Goal: Obtain resource: Download file/media

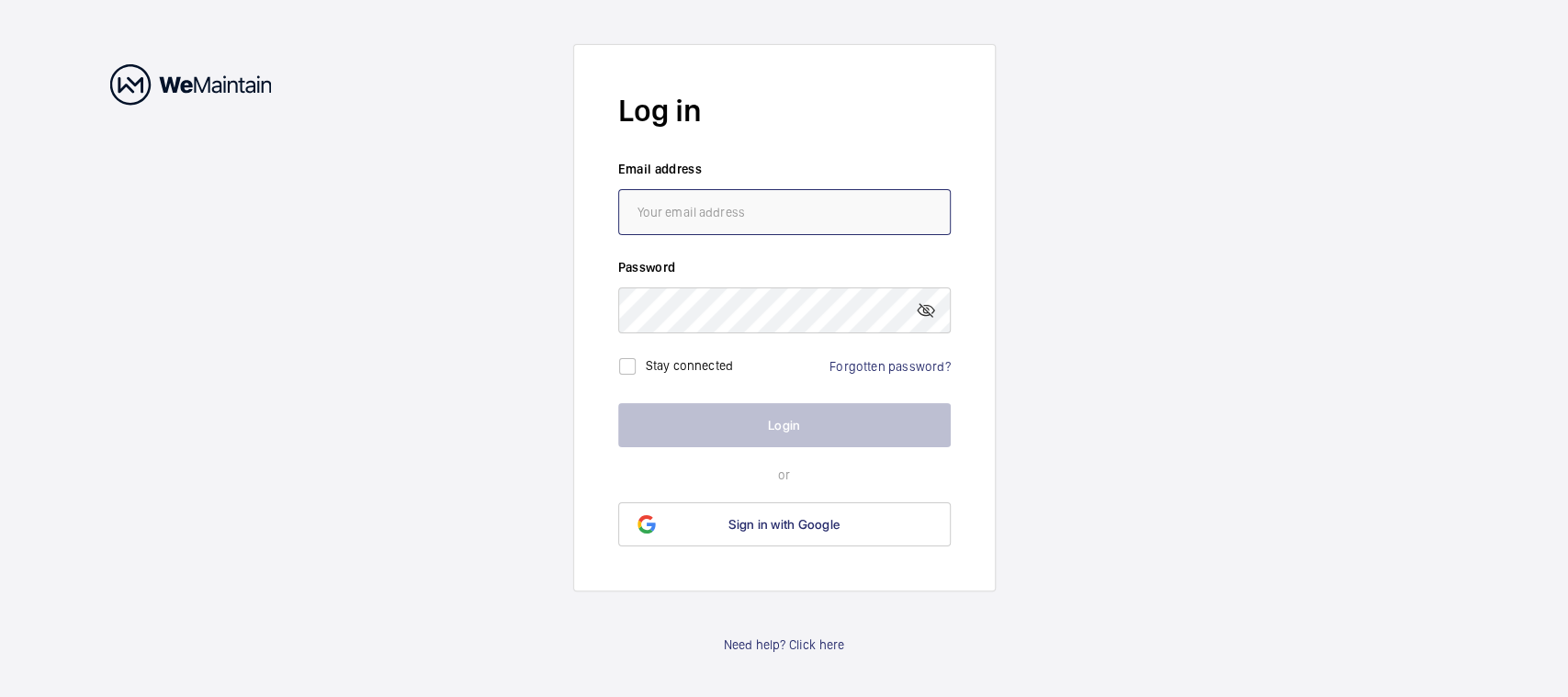
click at [848, 208] on input "email" at bounding box center [784, 211] width 332 height 46
type input "[EMAIL_ADDRESS][DOMAIN_NAME]"
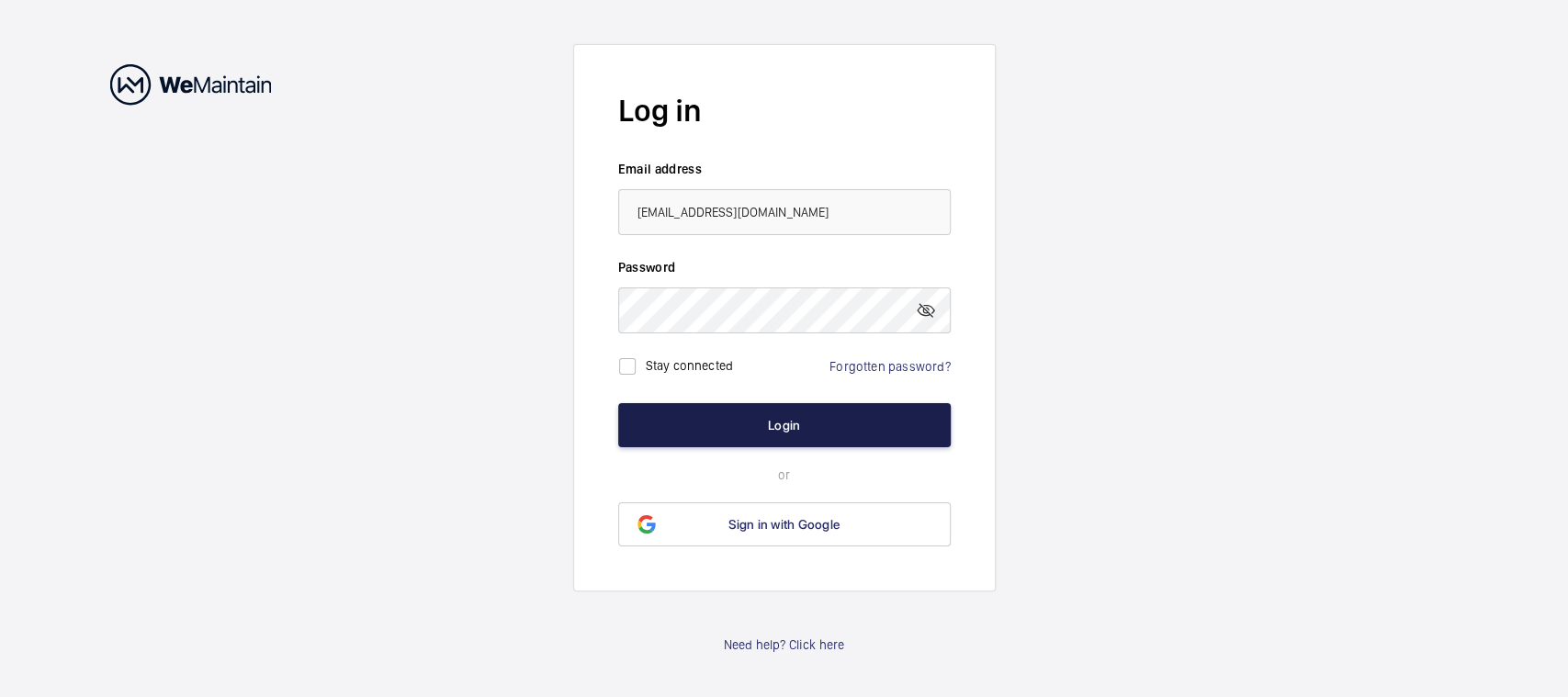
click at [700, 418] on button "Login" at bounding box center [784, 425] width 332 height 44
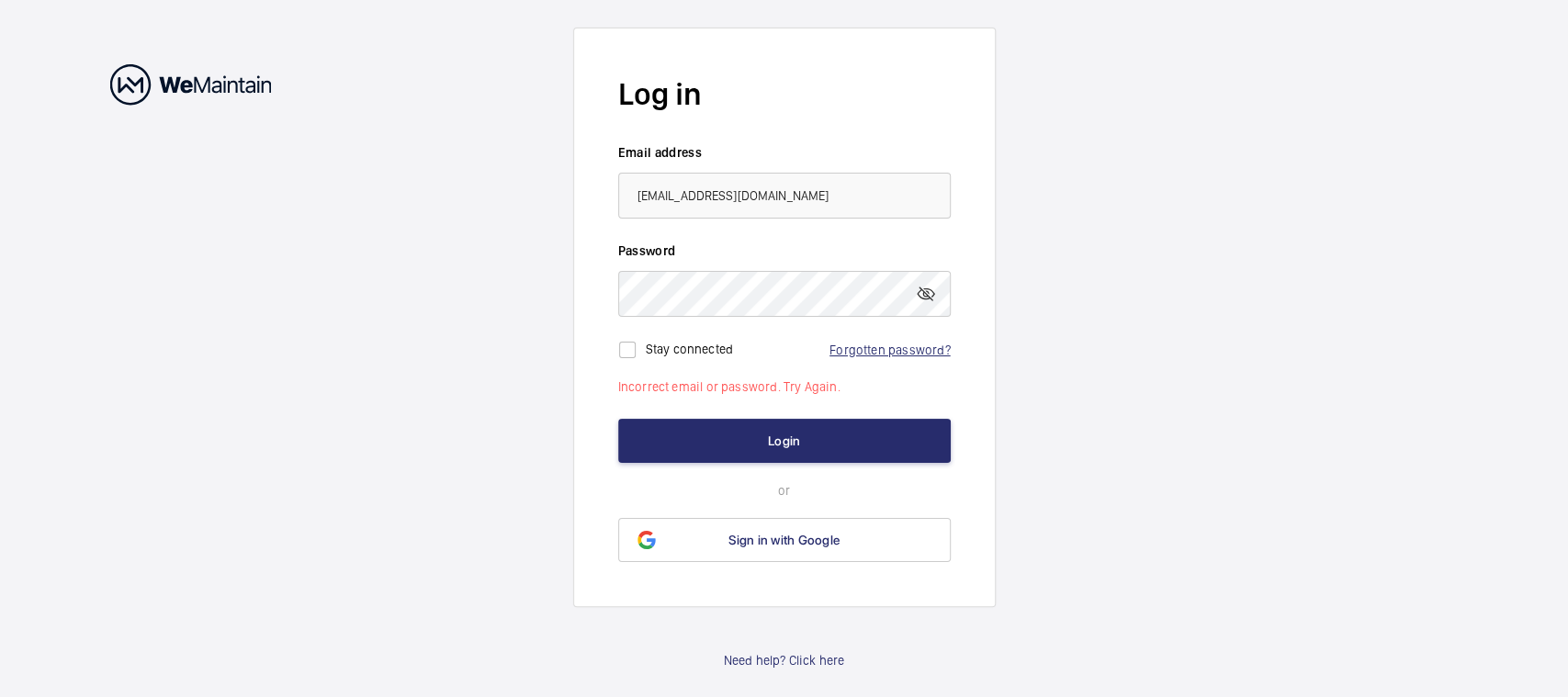
click at [891, 349] on link "Forgotten password?" at bounding box center [890, 350] width 121 height 15
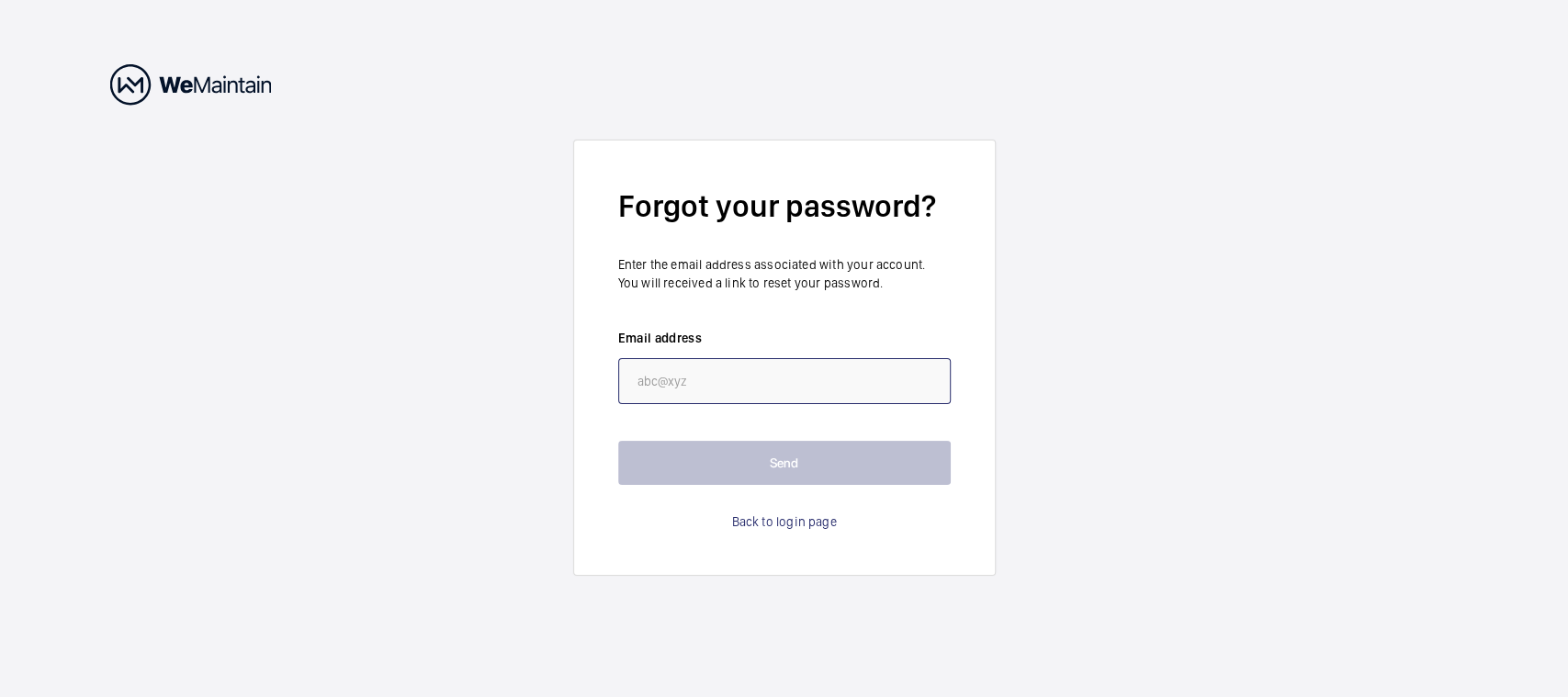
click at [794, 387] on input "email" at bounding box center [784, 381] width 332 height 46
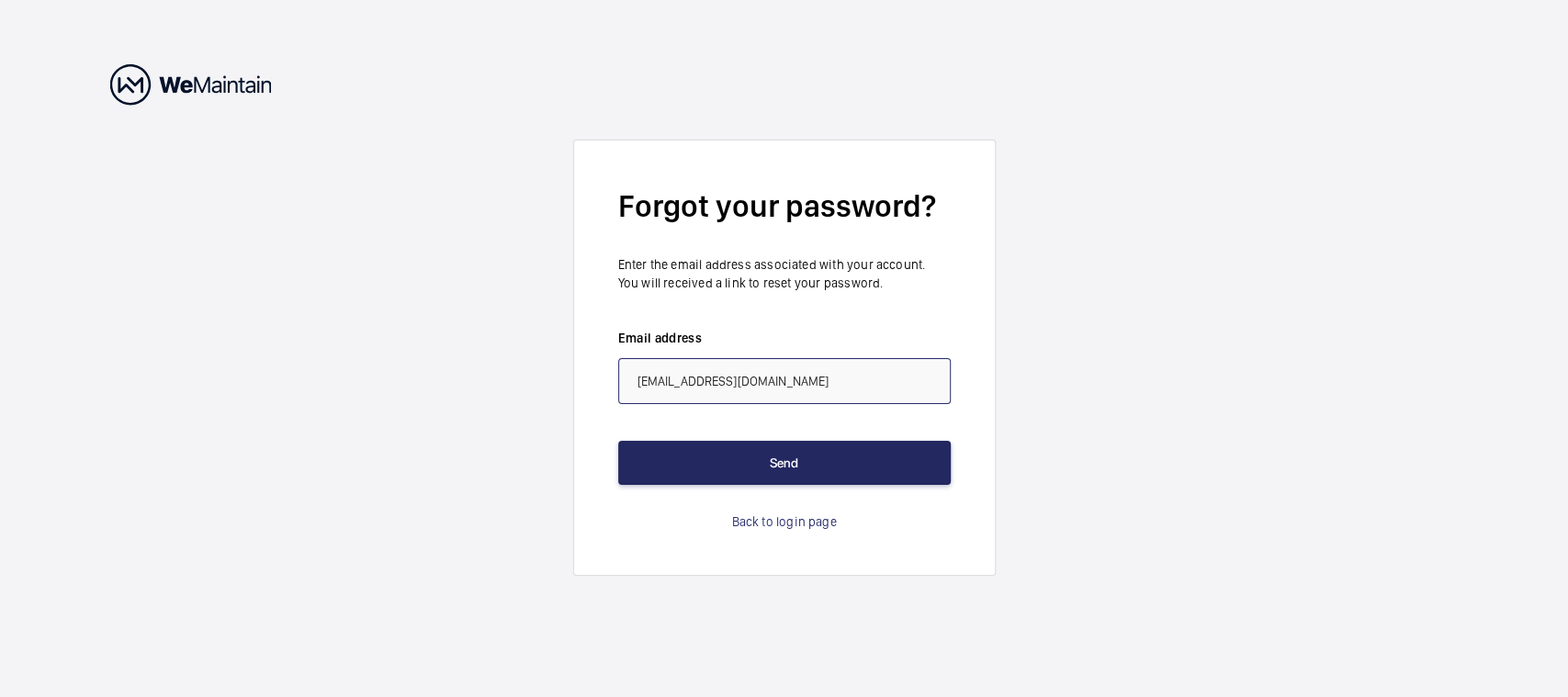
type input "[EMAIL_ADDRESS][DOMAIN_NAME]"
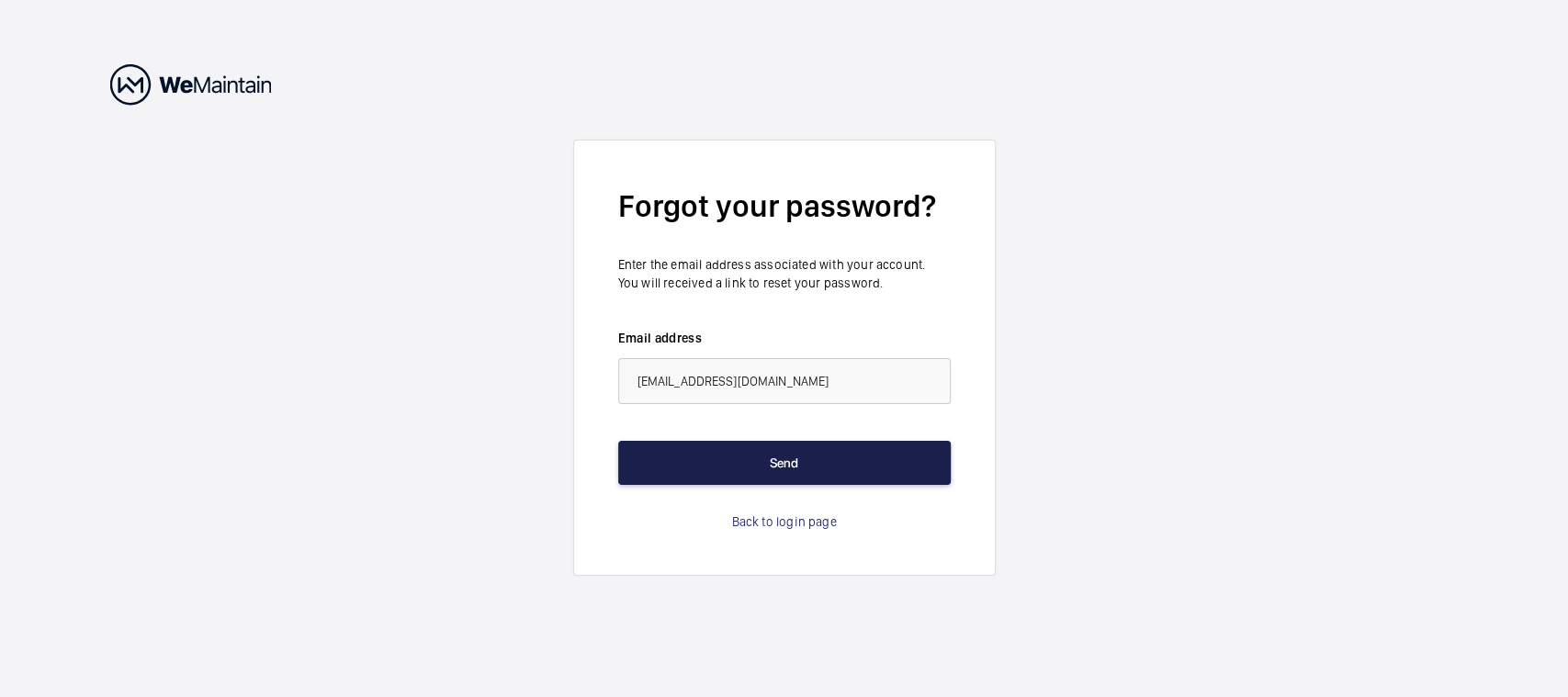
click at [791, 453] on button "Send" at bounding box center [784, 462] width 332 height 44
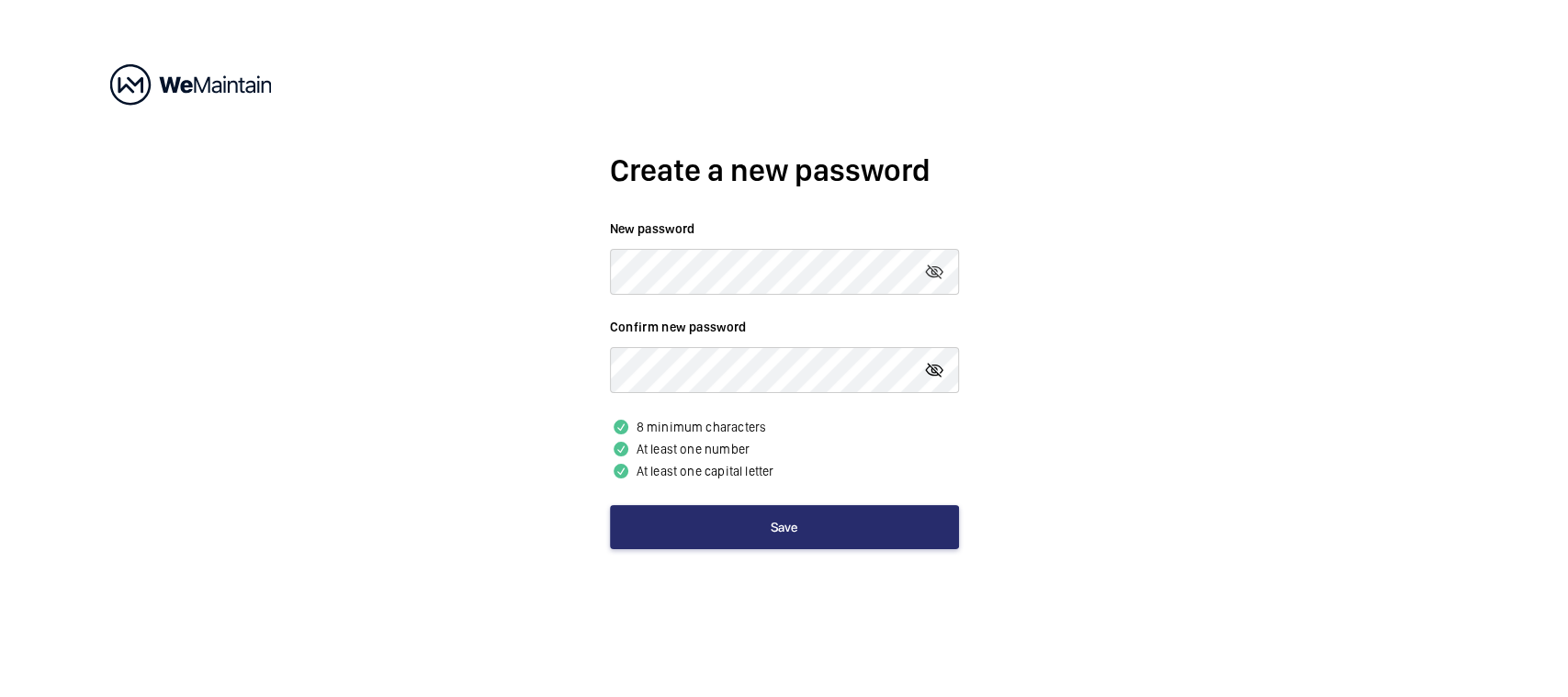
click at [934, 370] on mat-icon at bounding box center [935, 370] width 22 height 22
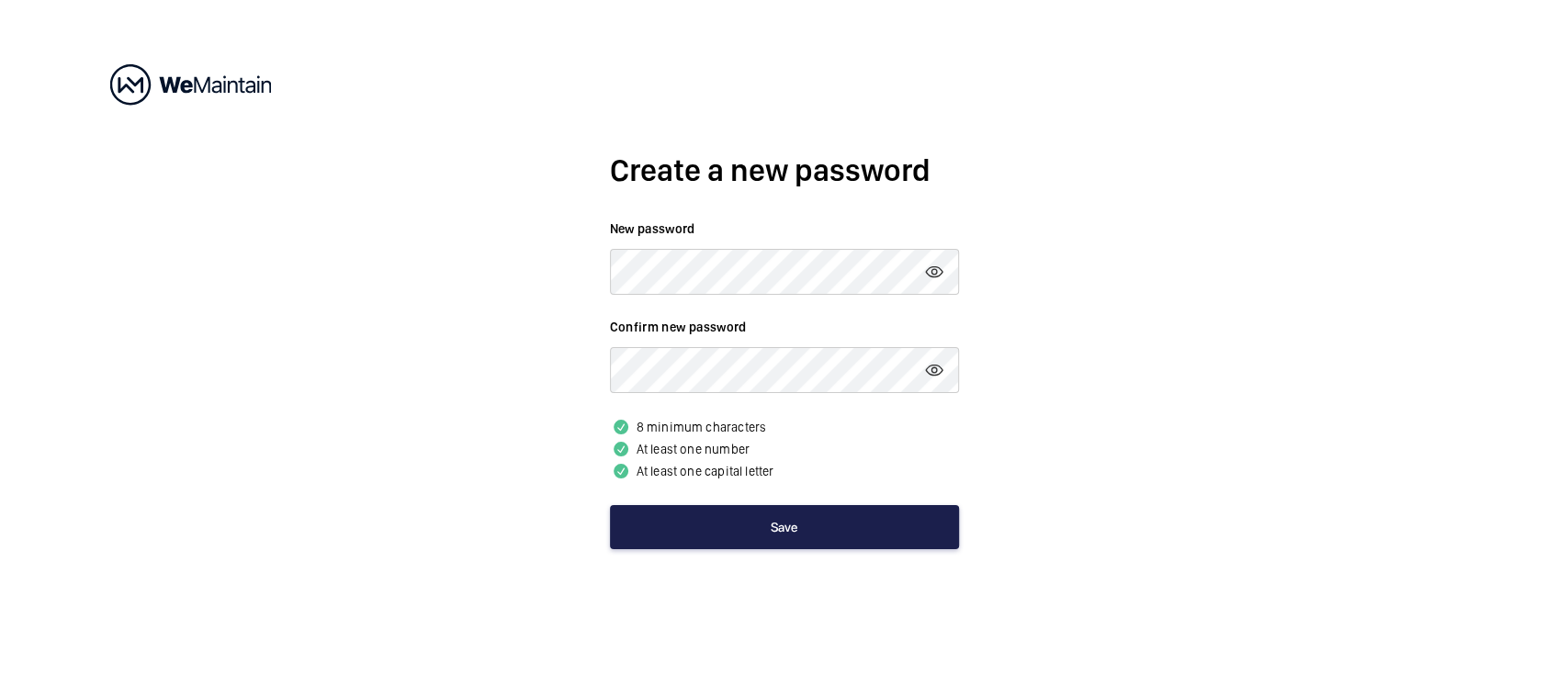
click at [796, 537] on button "Save" at bounding box center [784, 527] width 349 height 44
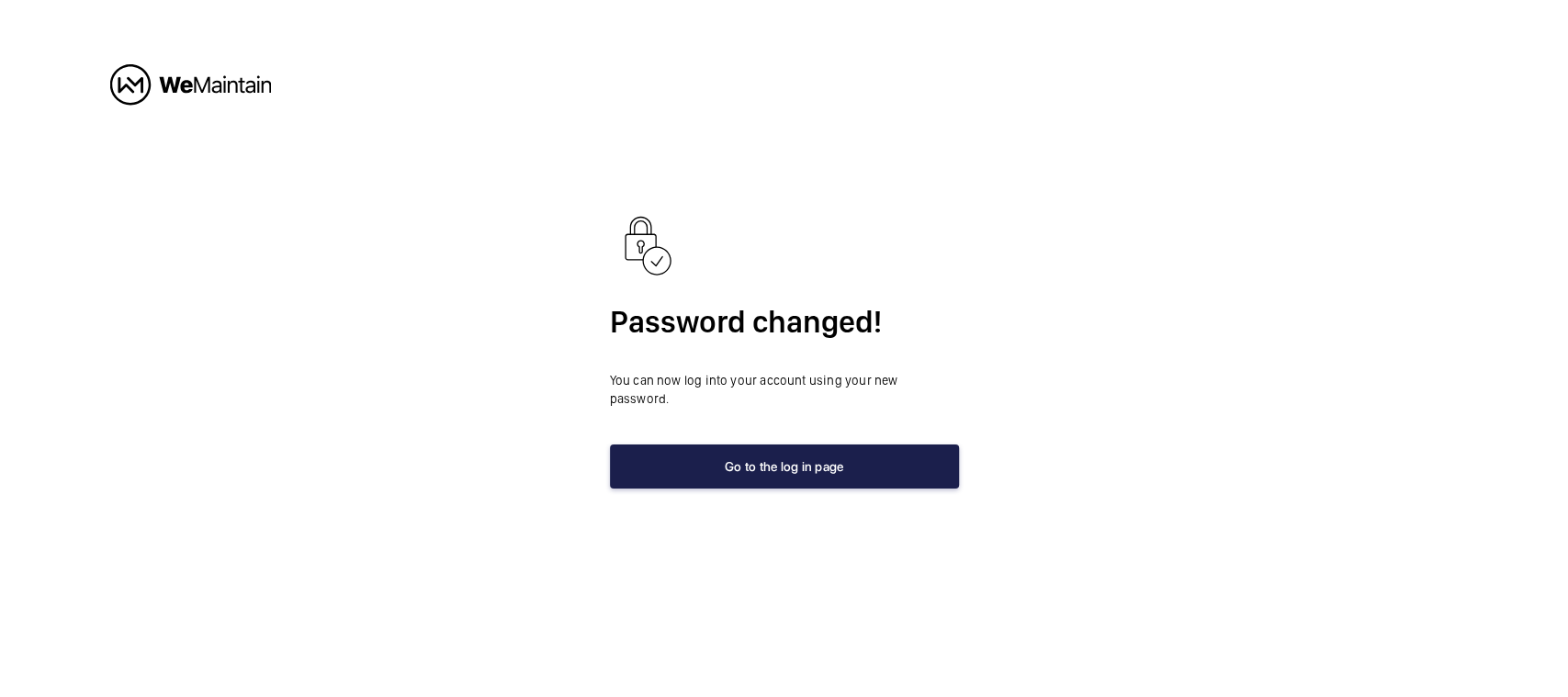
click at [820, 459] on button "Go to the log in page" at bounding box center [784, 466] width 349 height 44
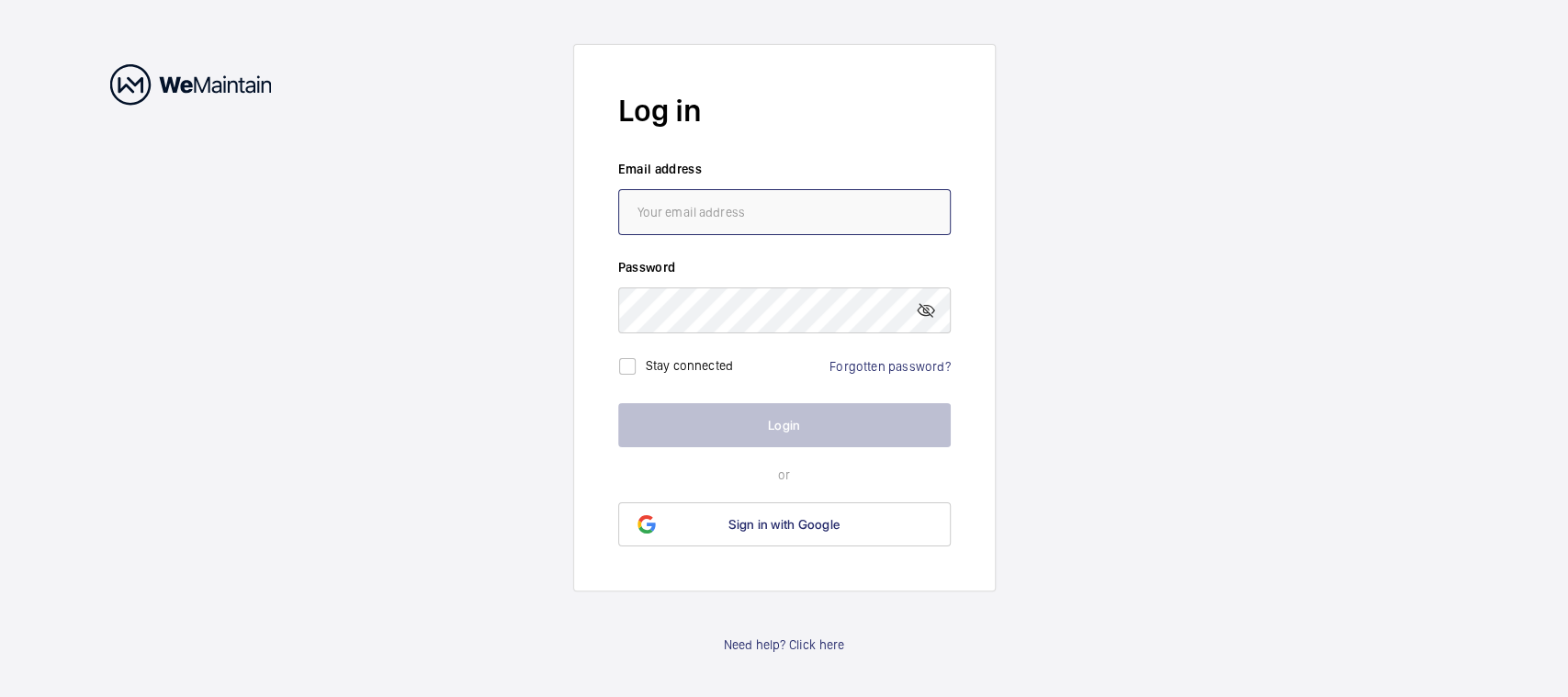
click at [746, 205] on input "email" at bounding box center [784, 211] width 332 height 46
type input "[EMAIL_ADDRESS][DOMAIN_NAME]"
click at [632, 361] on input "checkbox" at bounding box center [627, 366] width 36 height 36
checkbox input "true"
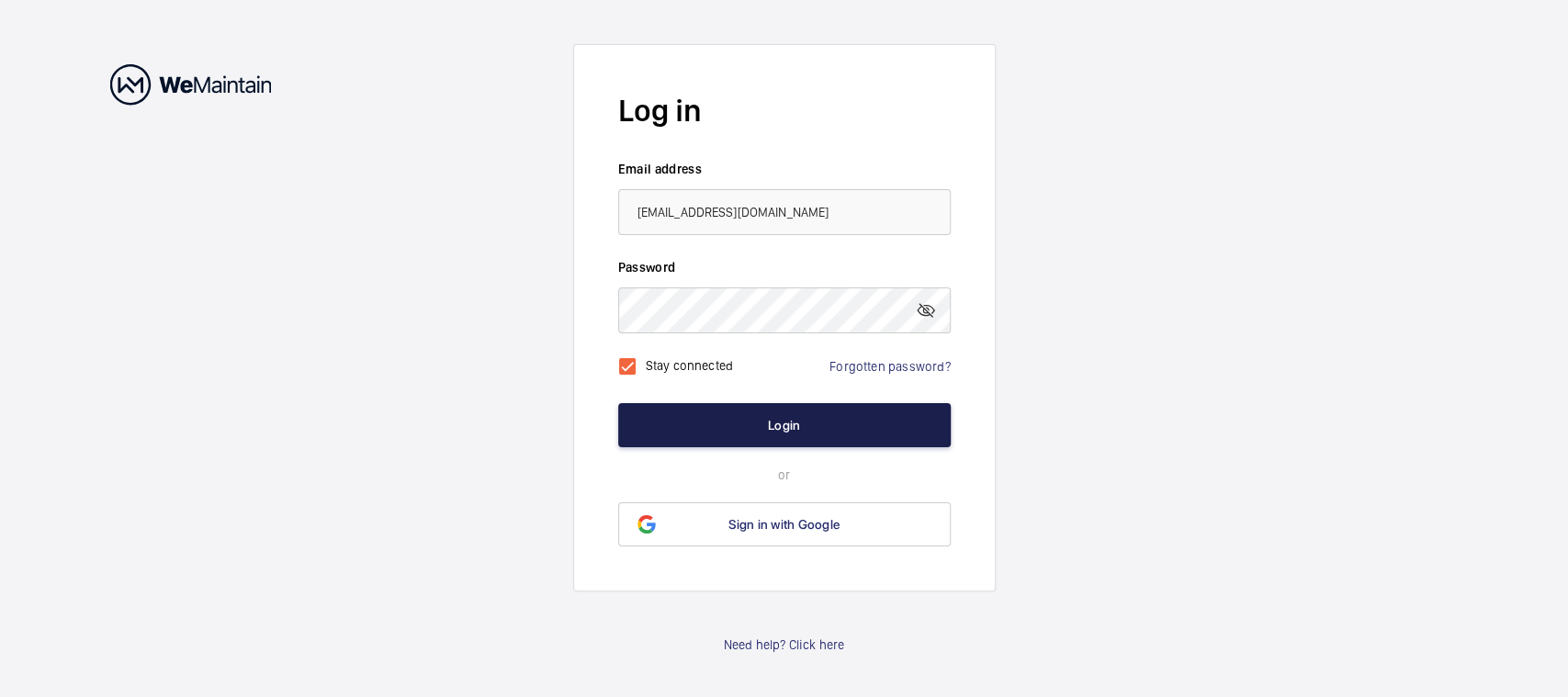
click at [740, 418] on button "Login" at bounding box center [784, 425] width 332 height 44
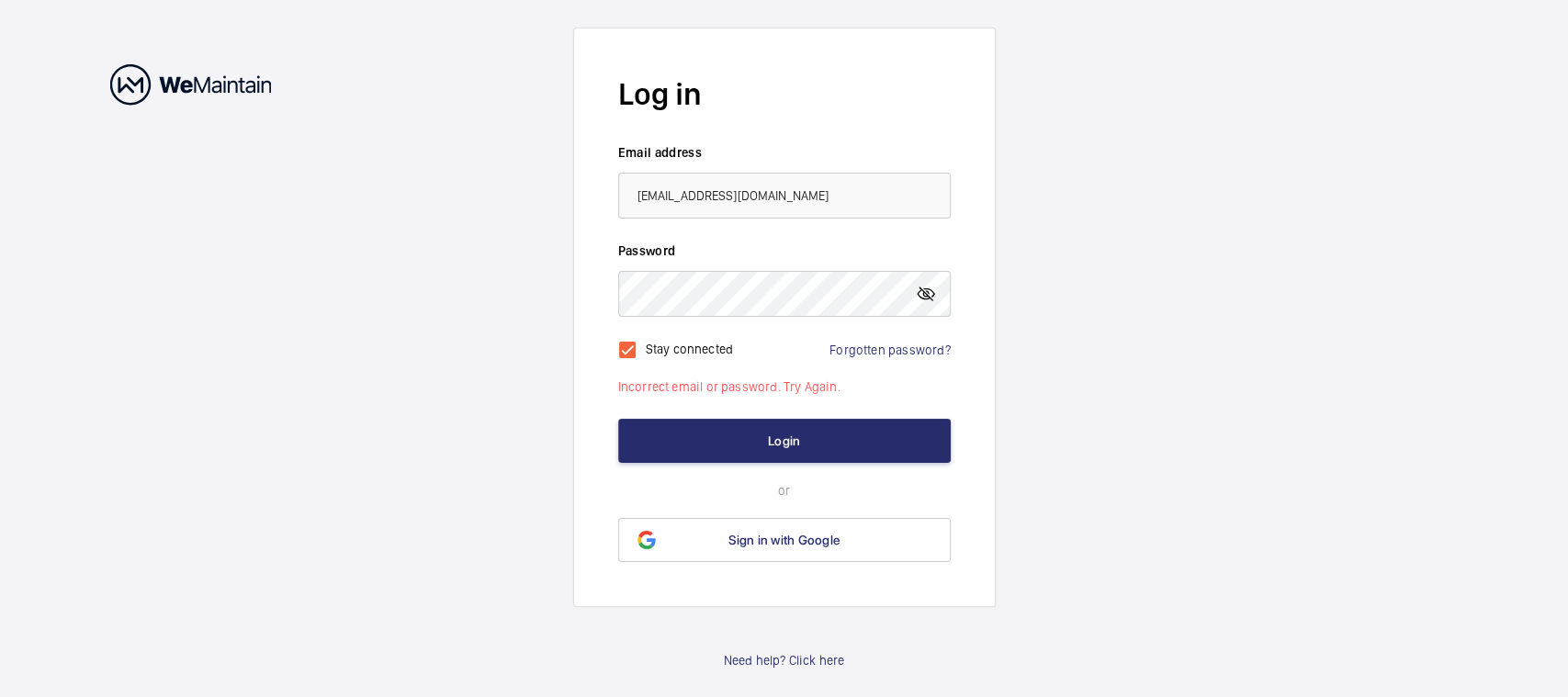
click at [922, 293] on mat-icon at bounding box center [926, 294] width 22 height 22
click at [808, 185] on input "[EMAIL_ADDRESS][DOMAIN_NAME]" at bounding box center [784, 196] width 332 height 46
type input "[EMAIL_ADDRESS][DOMAIN_NAME]"
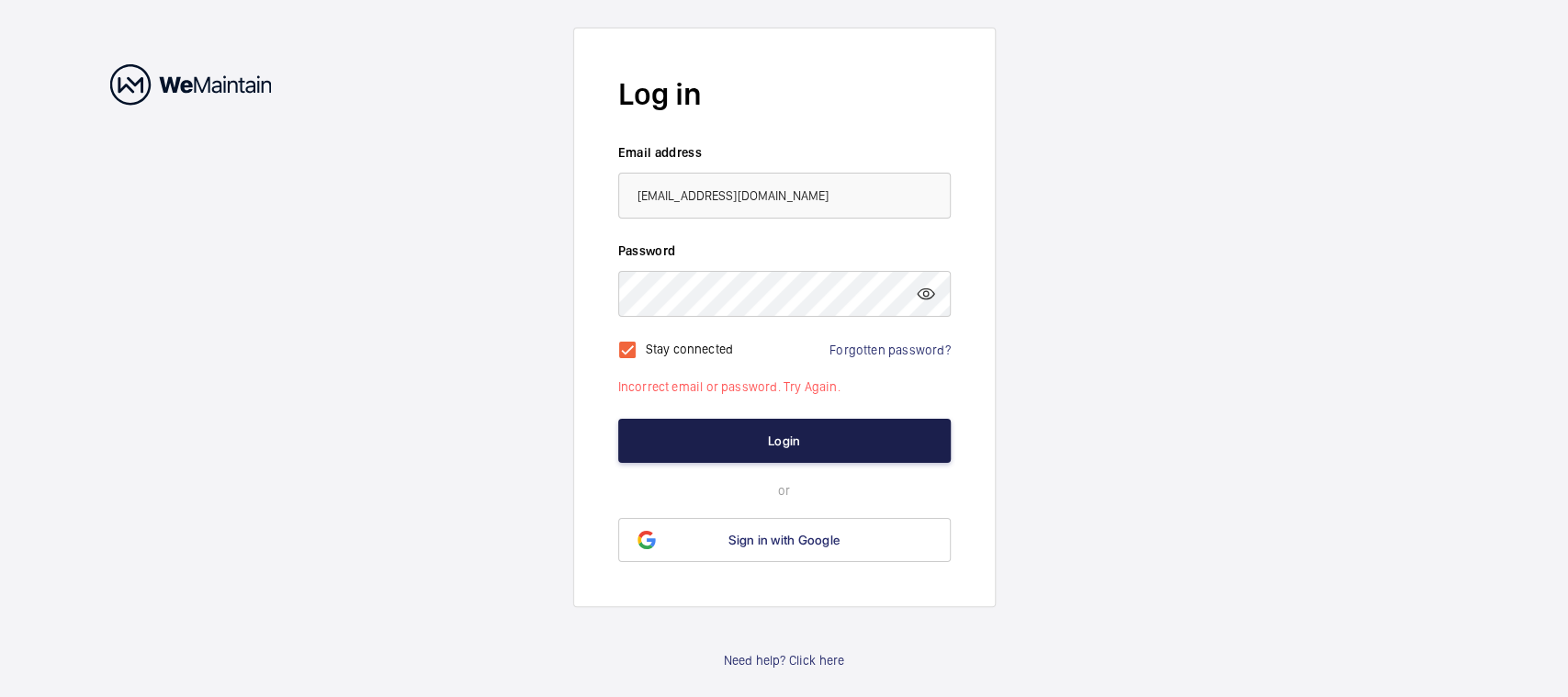
click at [807, 436] on button "Login" at bounding box center [784, 441] width 332 height 44
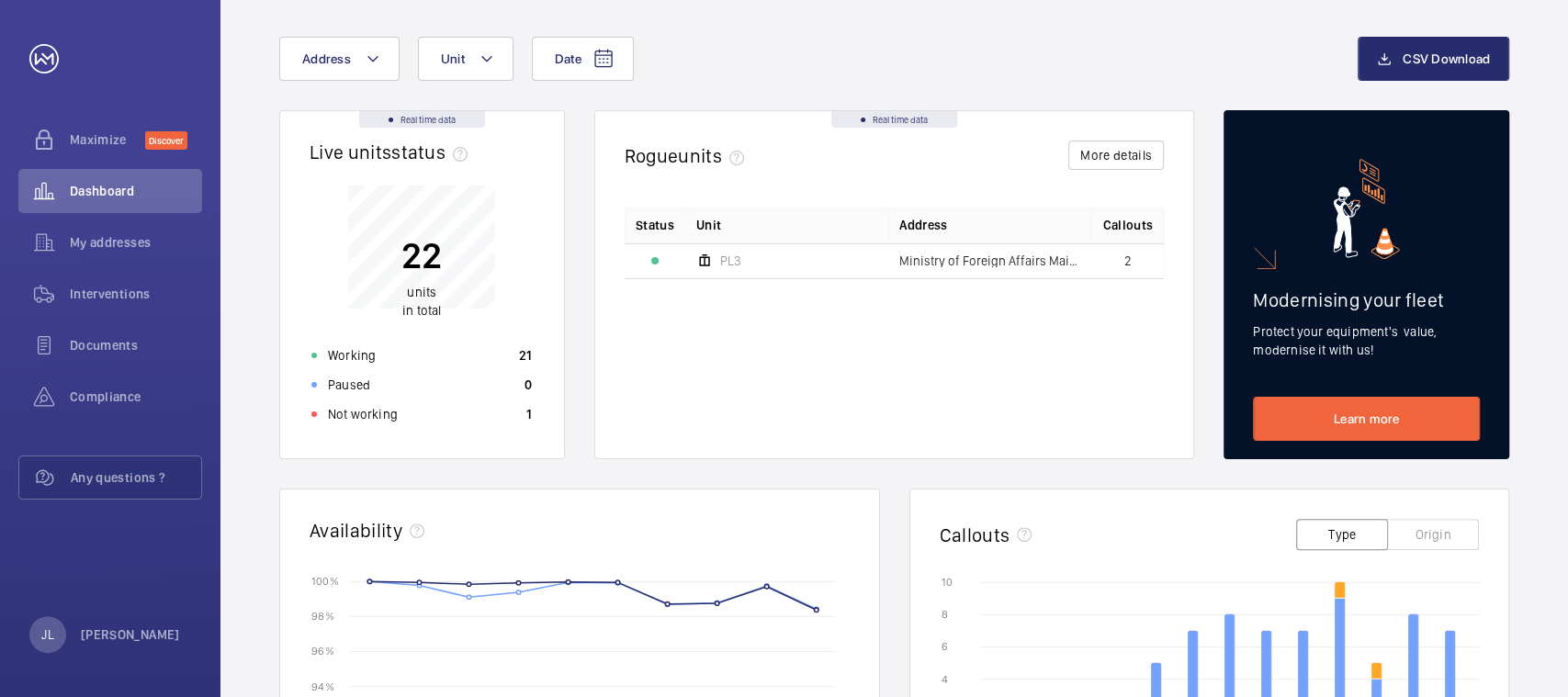
scroll to position [123, 0]
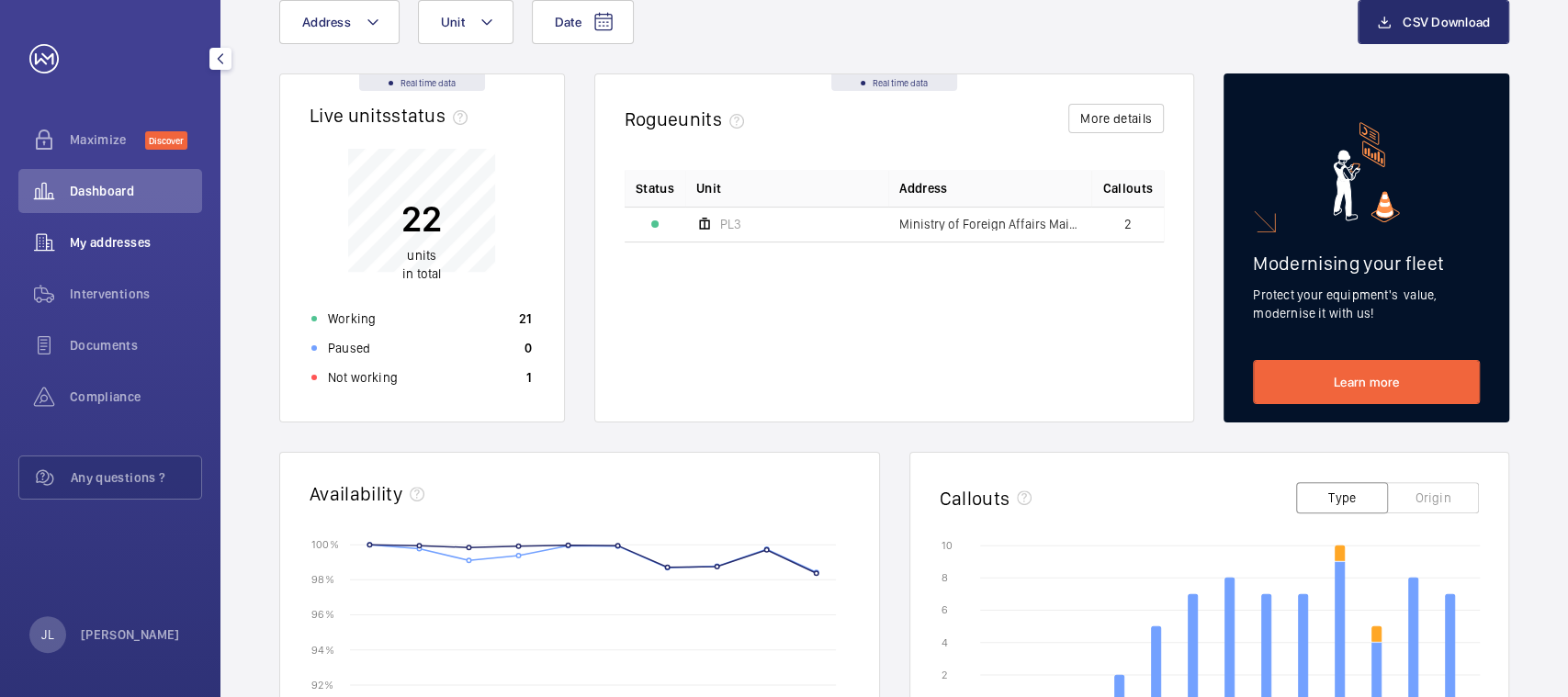
click at [130, 254] on div "My addresses" at bounding box center [110, 242] width 183 height 44
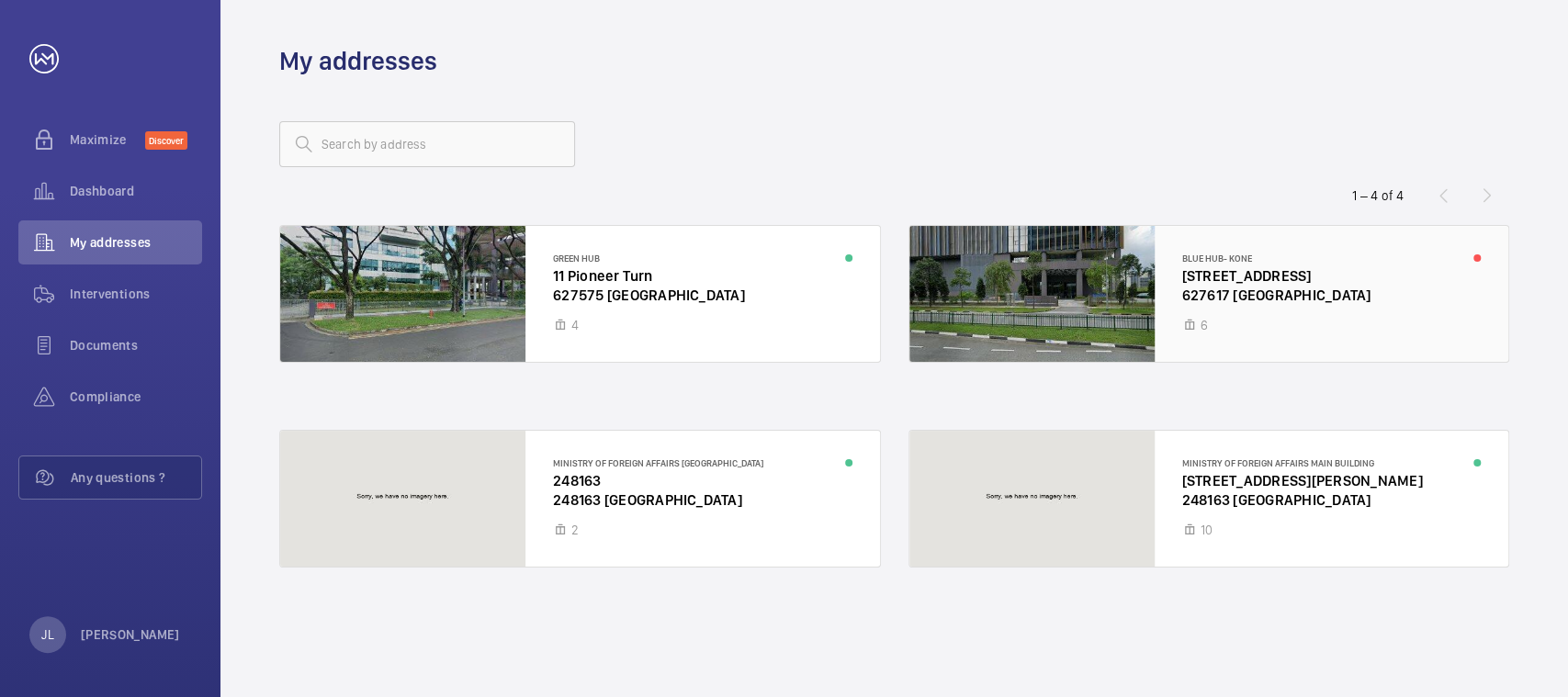
click at [1066, 305] on div at bounding box center [1209, 294] width 600 height 136
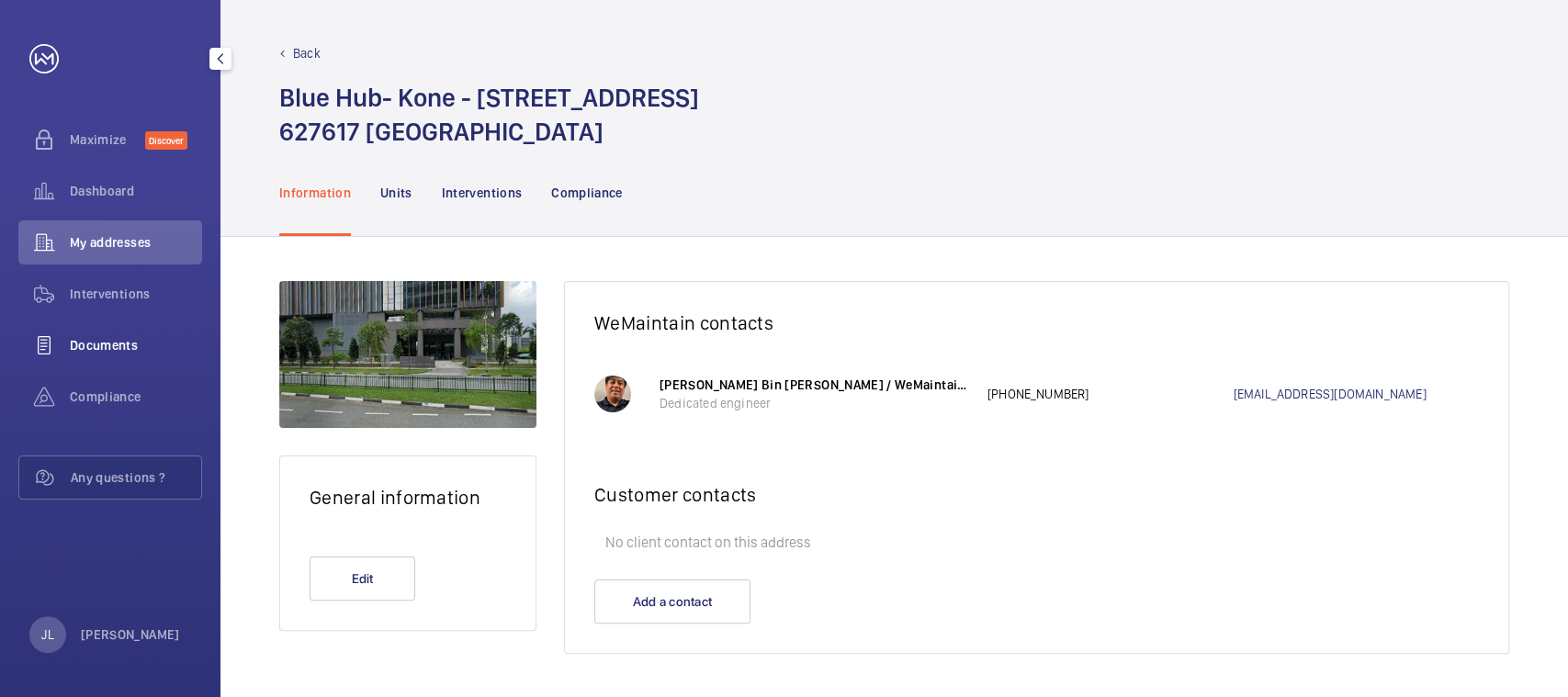
click at [106, 345] on span "Documents" at bounding box center [136, 345] width 132 height 19
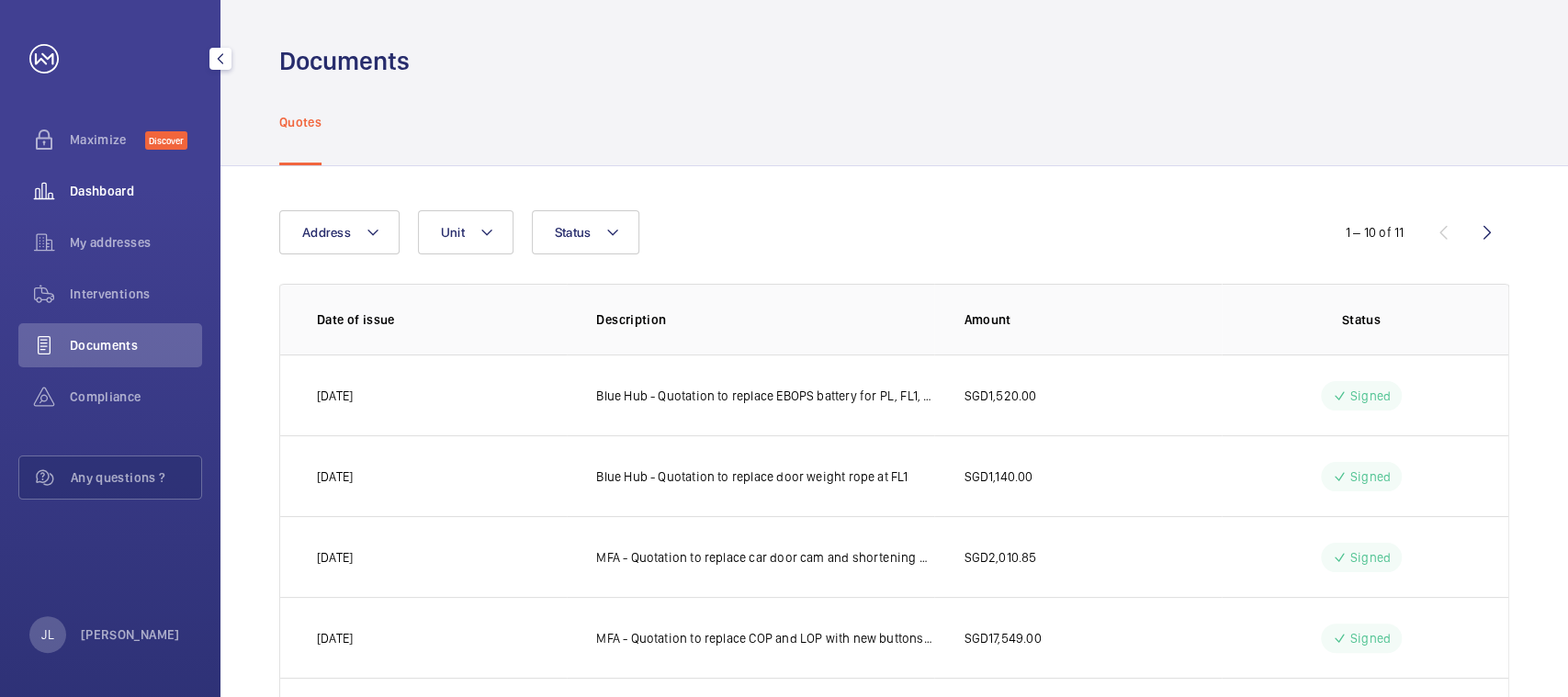
click at [103, 185] on span "Dashboard" at bounding box center [136, 191] width 132 height 19
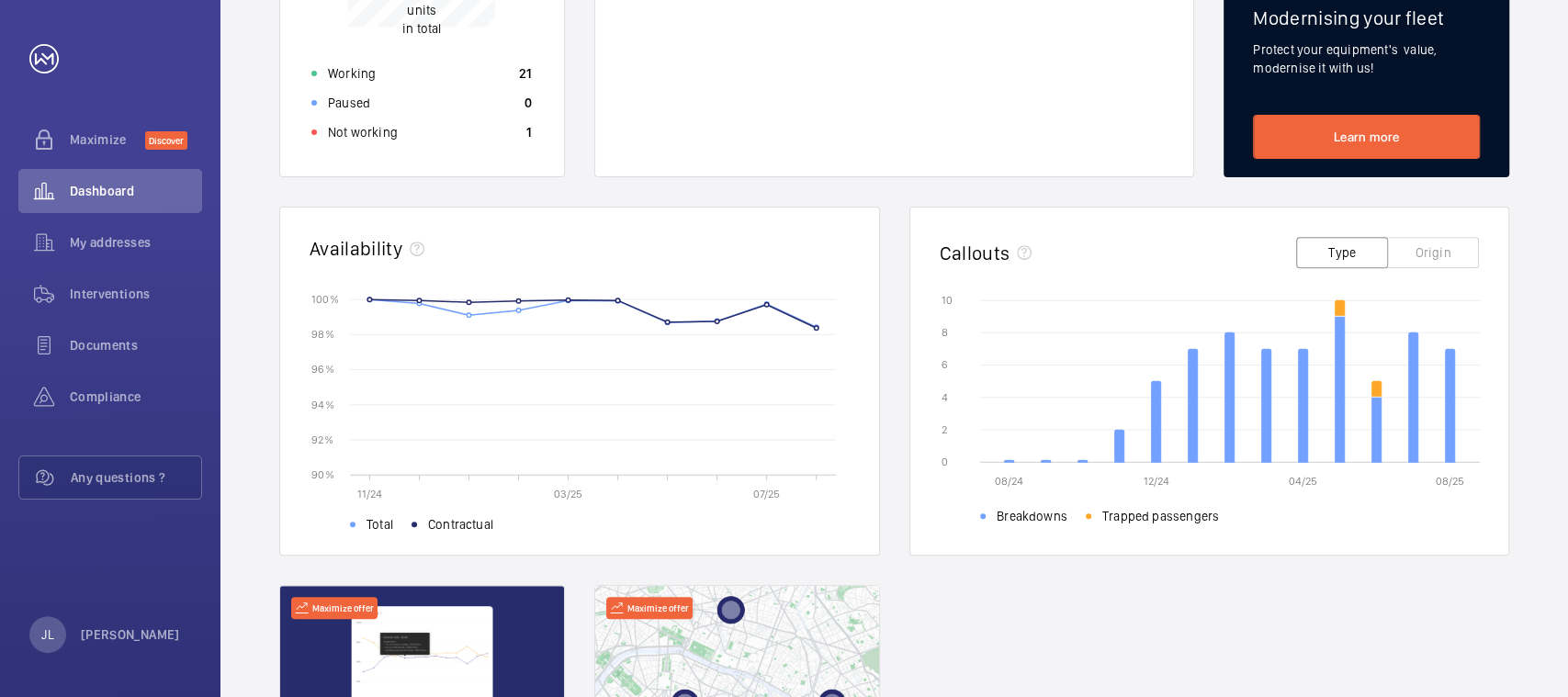
scroll to position [368, 0]
click at [110, 290] on span "Interventions" at bounding box center [136, 294] width 132 height 19
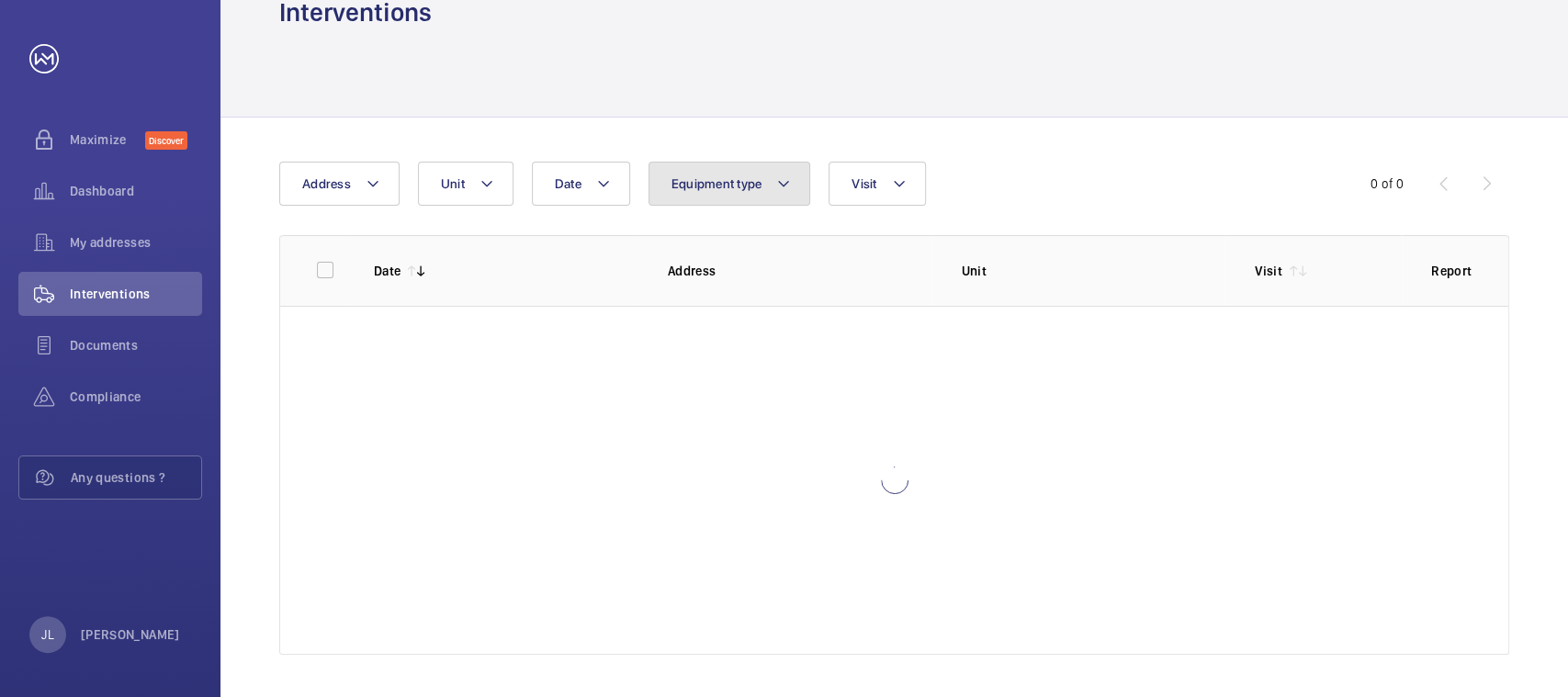
click at [757, 186] on span "Equipment type" at bounding box center [717, 184] width 91 height 15
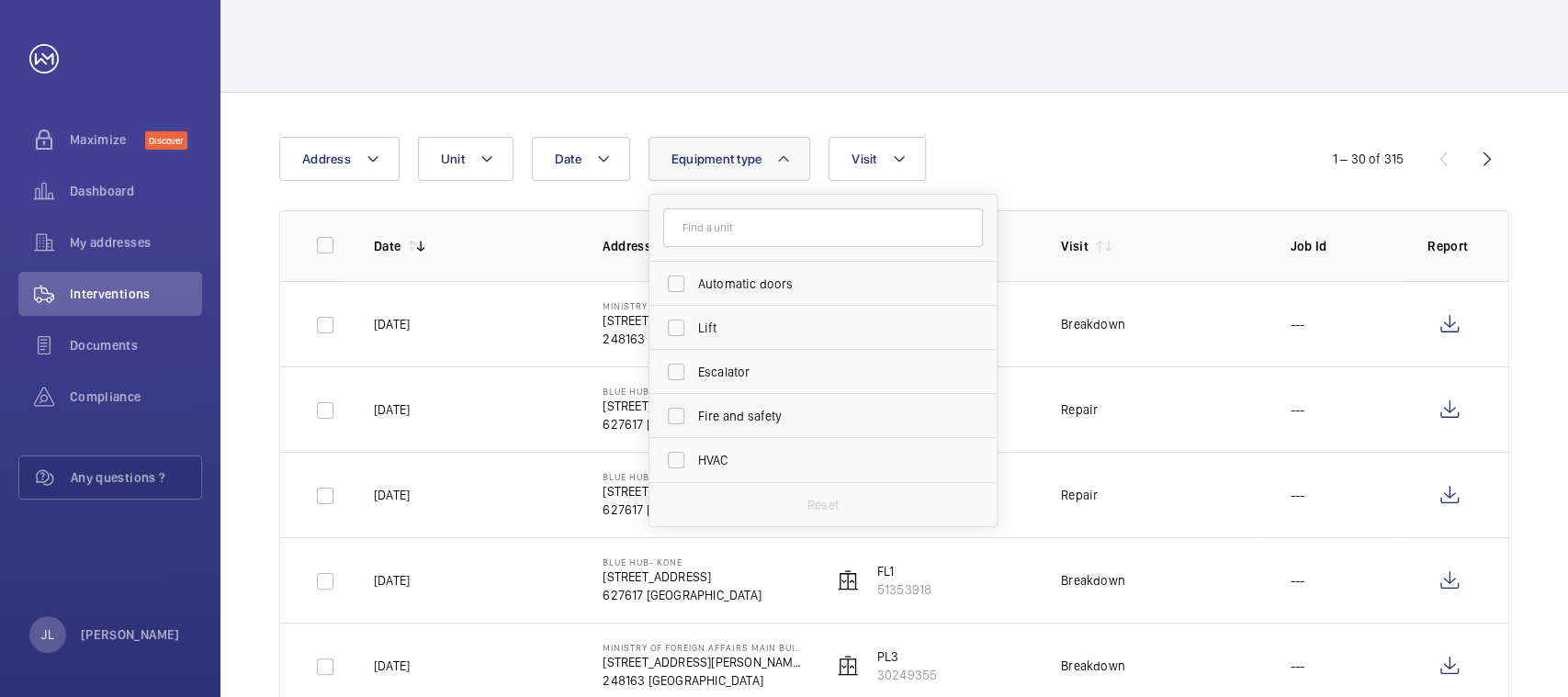
scroll to position [49, 0]
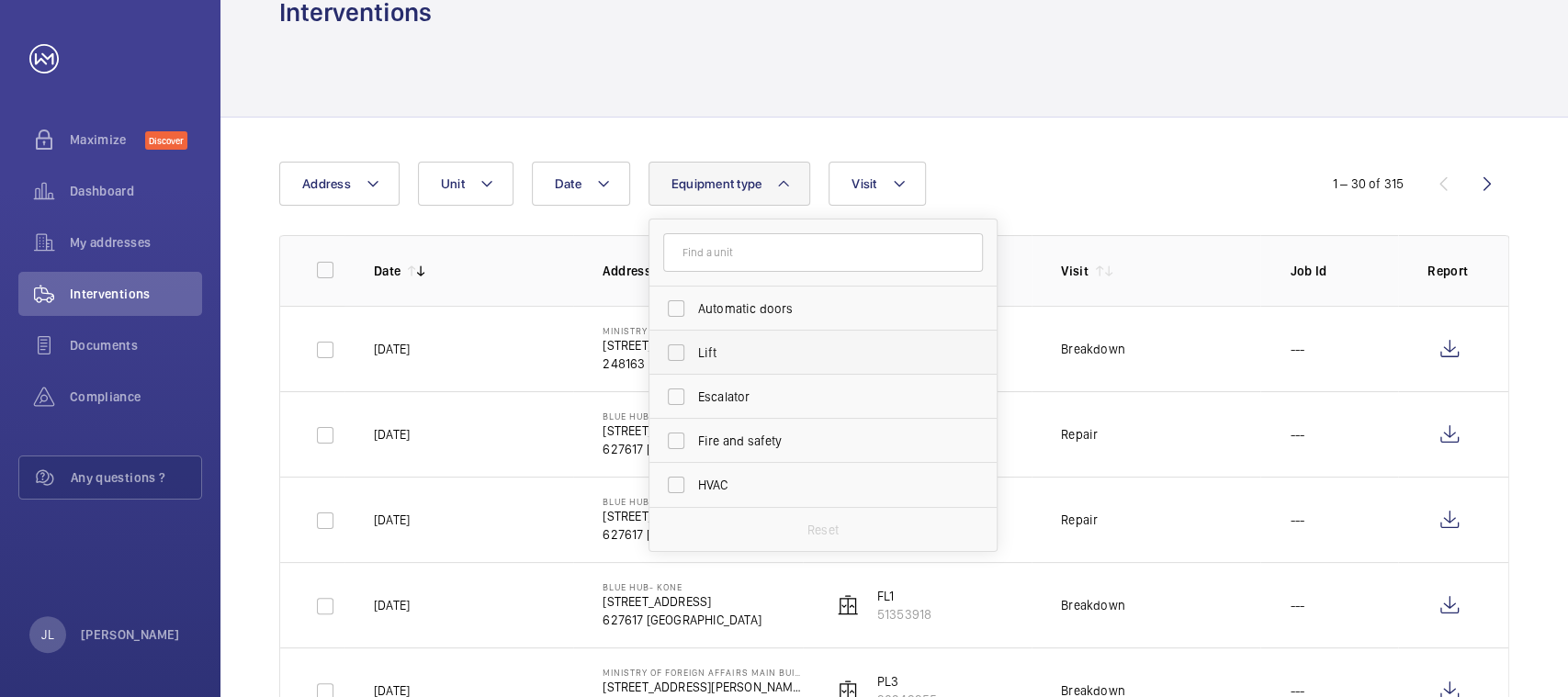
click at [679, 350] on label "Lift" at bounding box center [809, 353] width 320 height 44
click at [679, 350] on input "Lift" at bounding box center [675, 352] width 36 height 36
checkbox input "true"
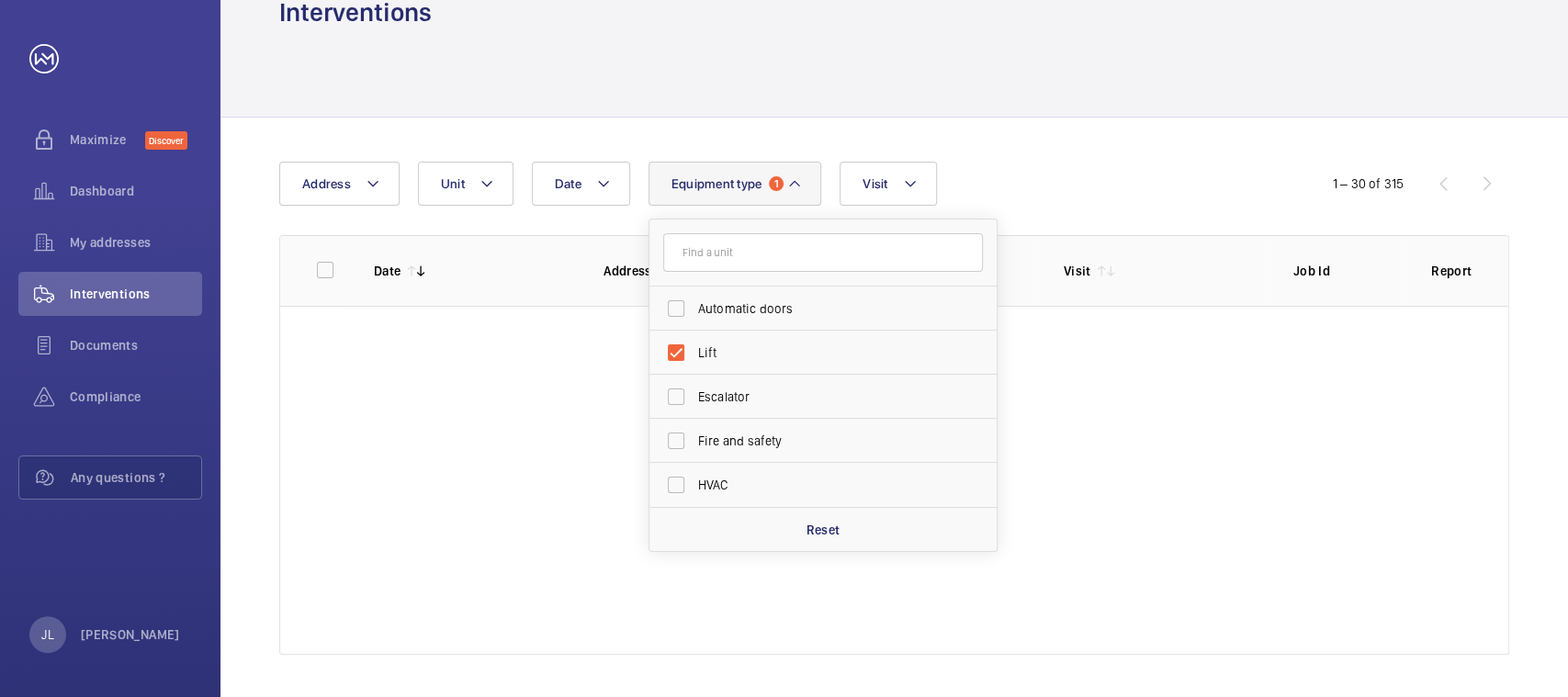
click at [1070, 180] on div "Date Address Unit Equipment type 1 Automatic doors Lift Escalator Fire and safe…" at bounding box center [784, 183] width 1009 height 44
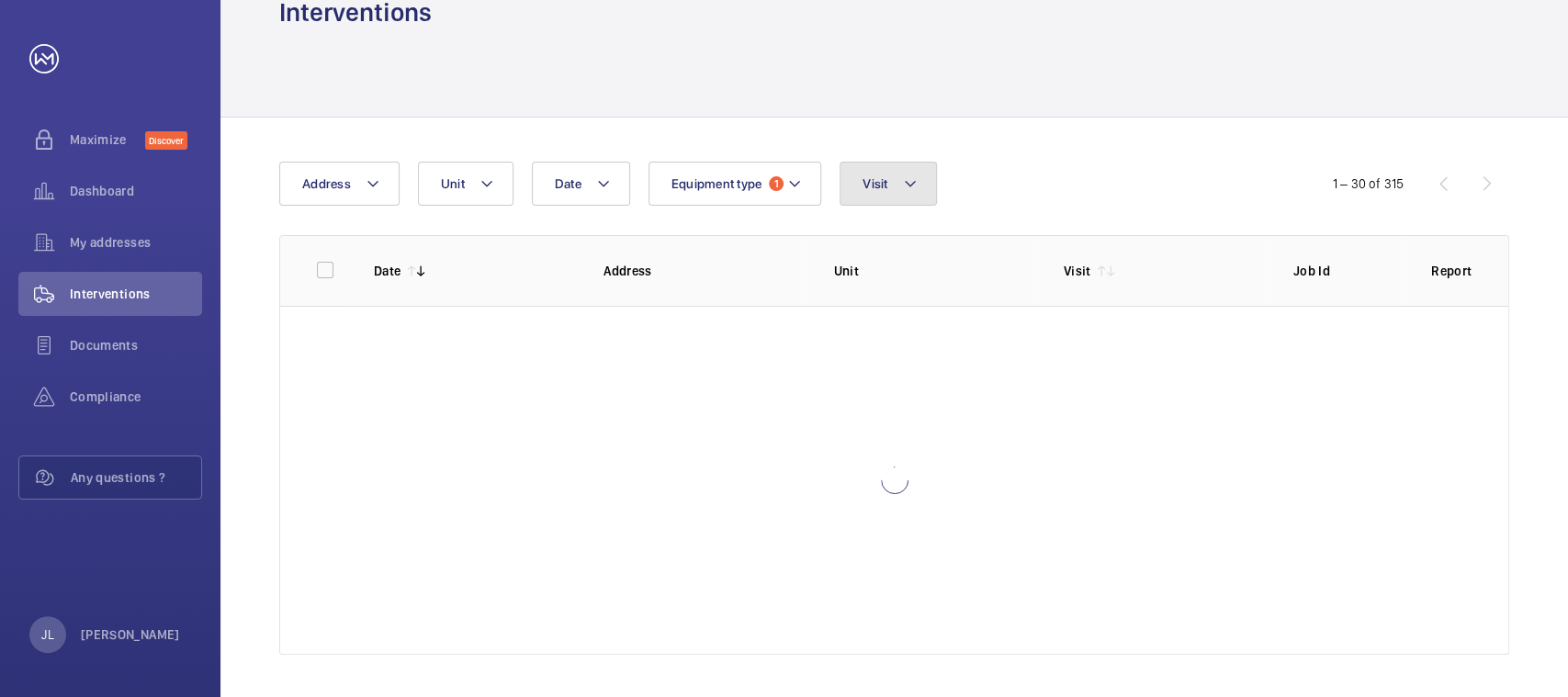
click at [891, 189] on button "Visit" at bounding box center [888, 183] width 96 height 44
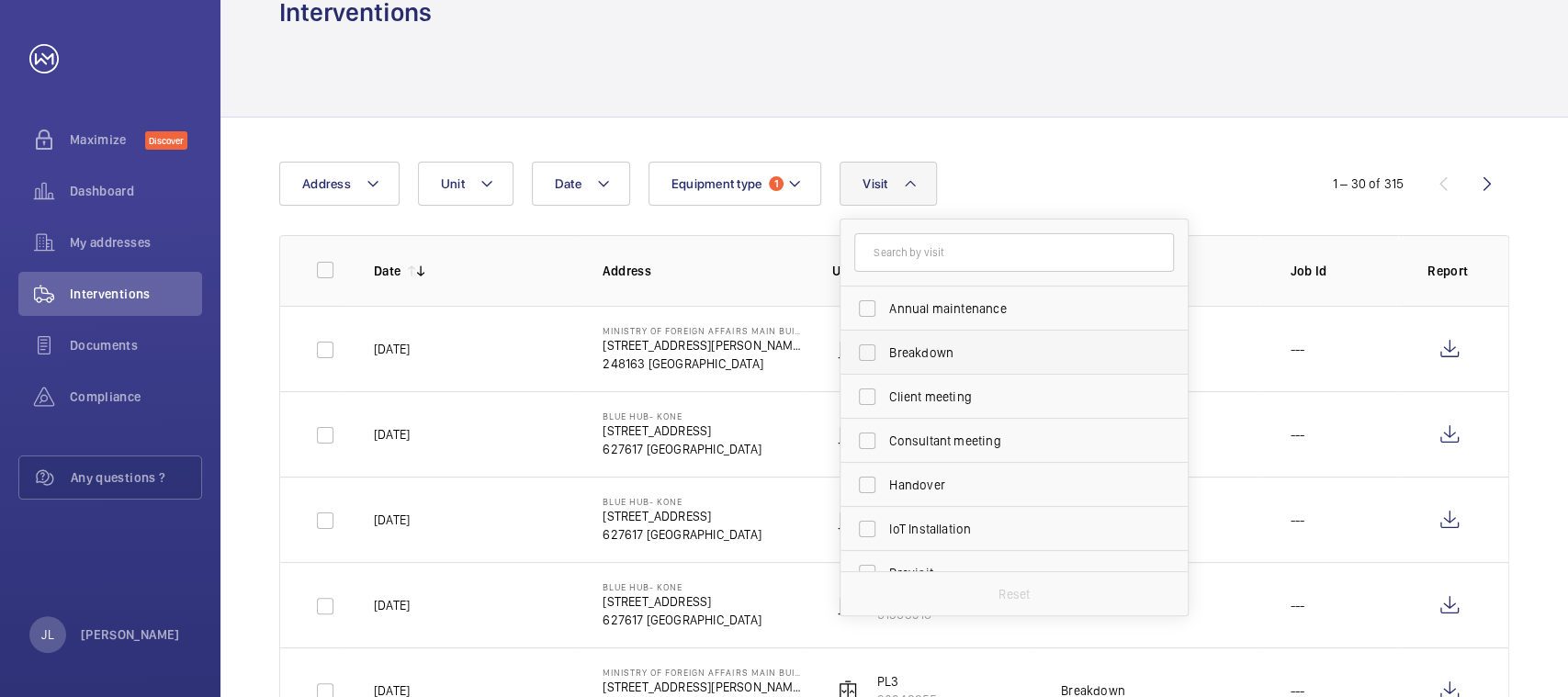
scroll to position [49, 0]
click at [873, 348] on label "Breakdown" at bounding box center [1001, 353] width 320 height 44
click at [873, 348] on input "Breakdown" at bounding box center [866, 352] width 36 height 36
checkbox input "true"
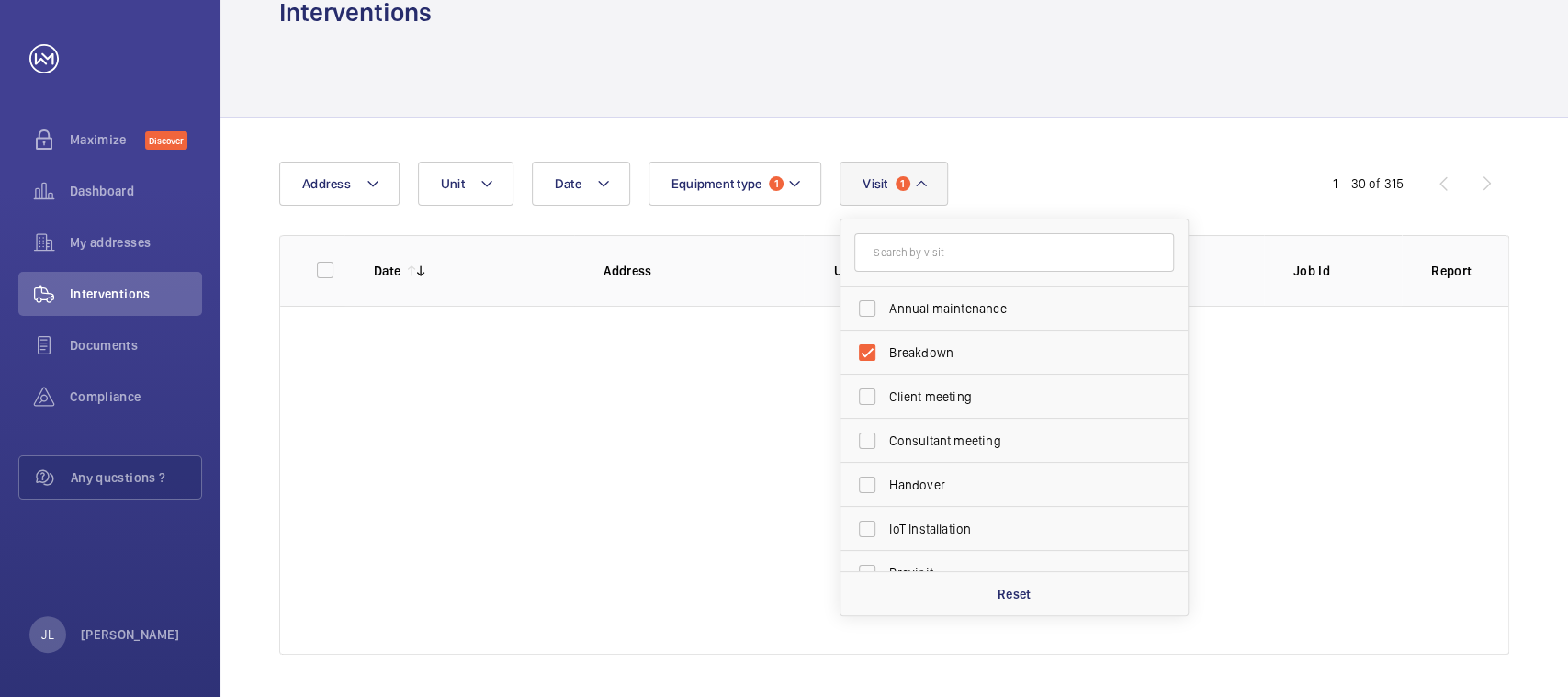
click at [1081, 154] on div "Date Address Unit Equipment type 1 Visit 1 Annual maintenance Breakdown Client …" at bounding box center [894, 409] width 1348 height 582
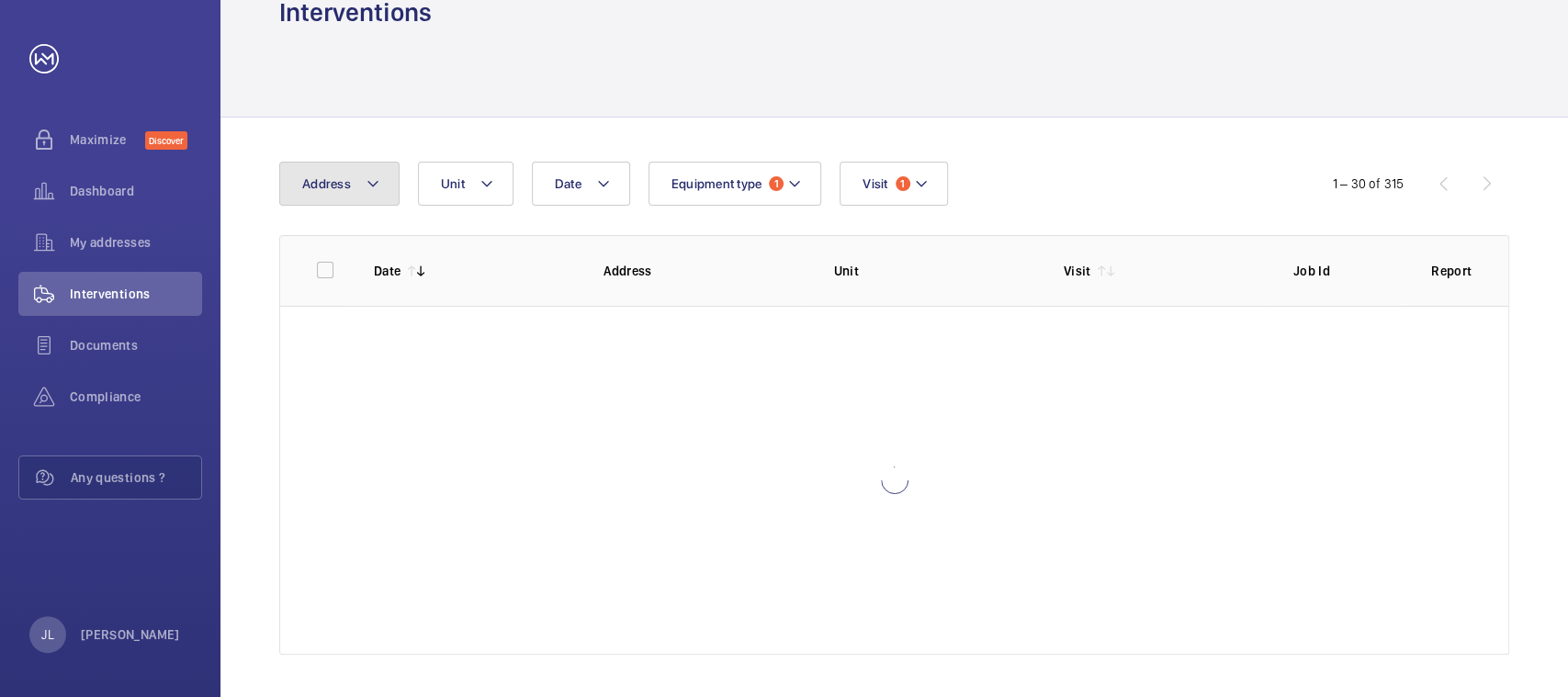
click at [372, 187] on mat-icon at bounding box center [373, 184] width 15 height 22
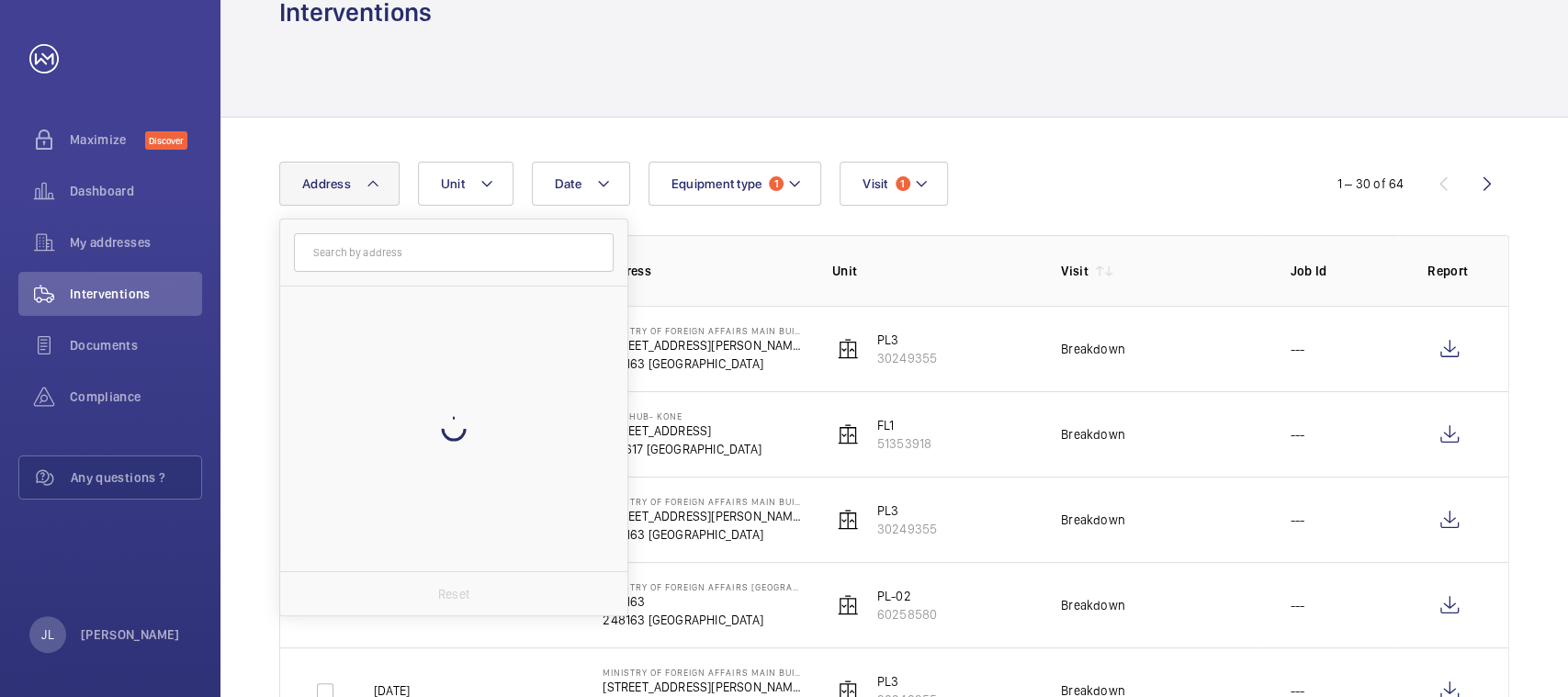
scroll to position [49, 0]
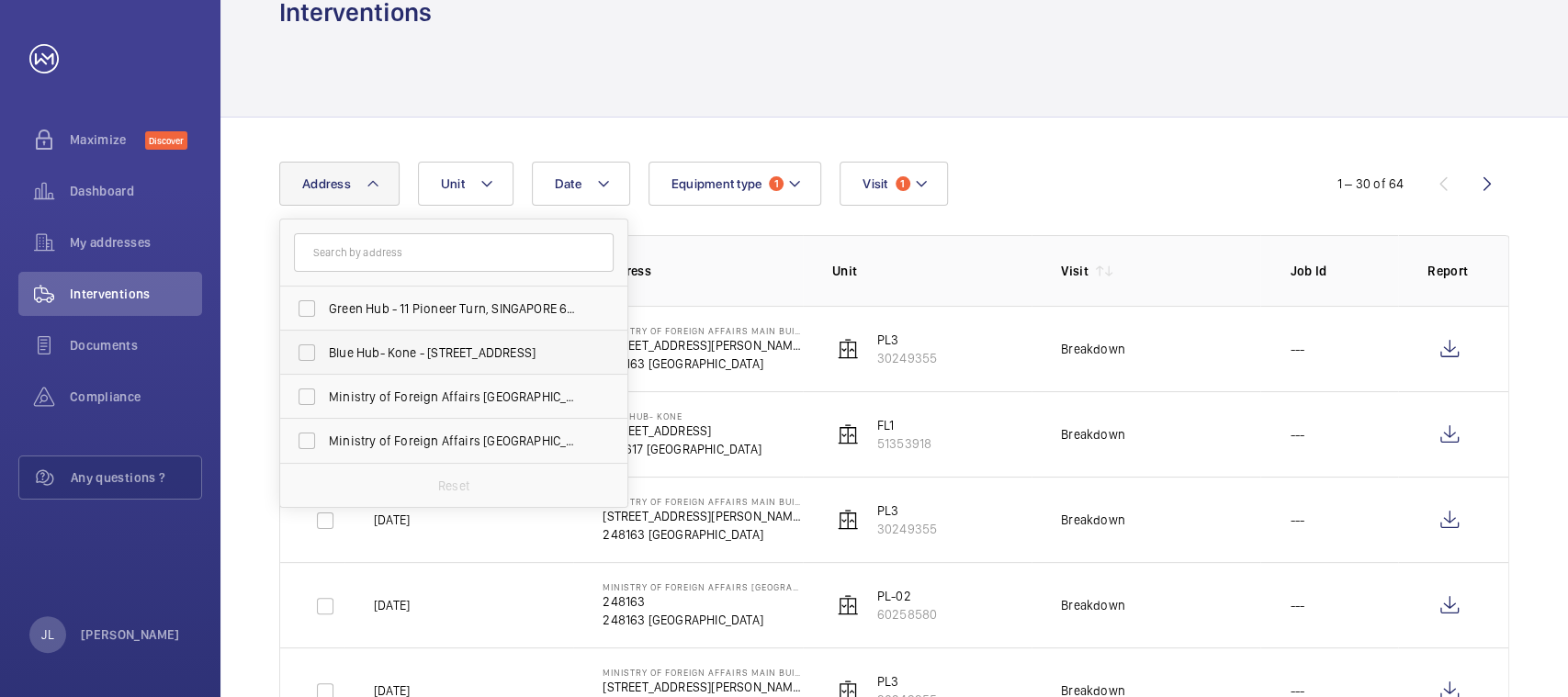
click at [307, 342] on label "Blue Hub- Kone - [STREET_ADDRESS]" at bounding box center [441, 353] width 320 height 44
click at [307, 342] on input "Blue Hub- Kone - [STREET_ADDRESS]" at bounding box center [306, 352] width 36 height 36
checkbox input "true"
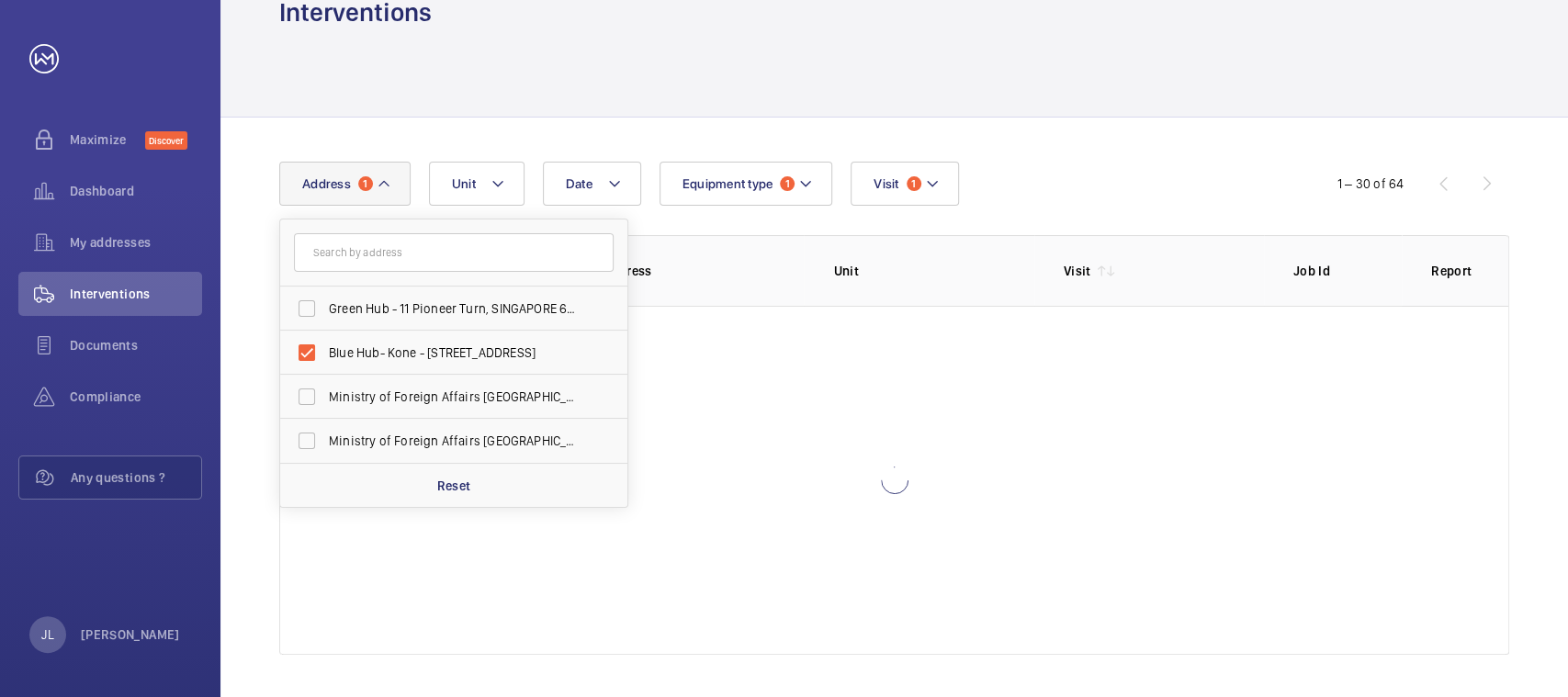
click at [1097, 118] on div "Date Address [STREET_ADDRESS] [GEOGRAPHIC_DATA]- Kone - [STREET_ADDRESS] Minist…" at bounding box center [894, 409] width 1348 height 582
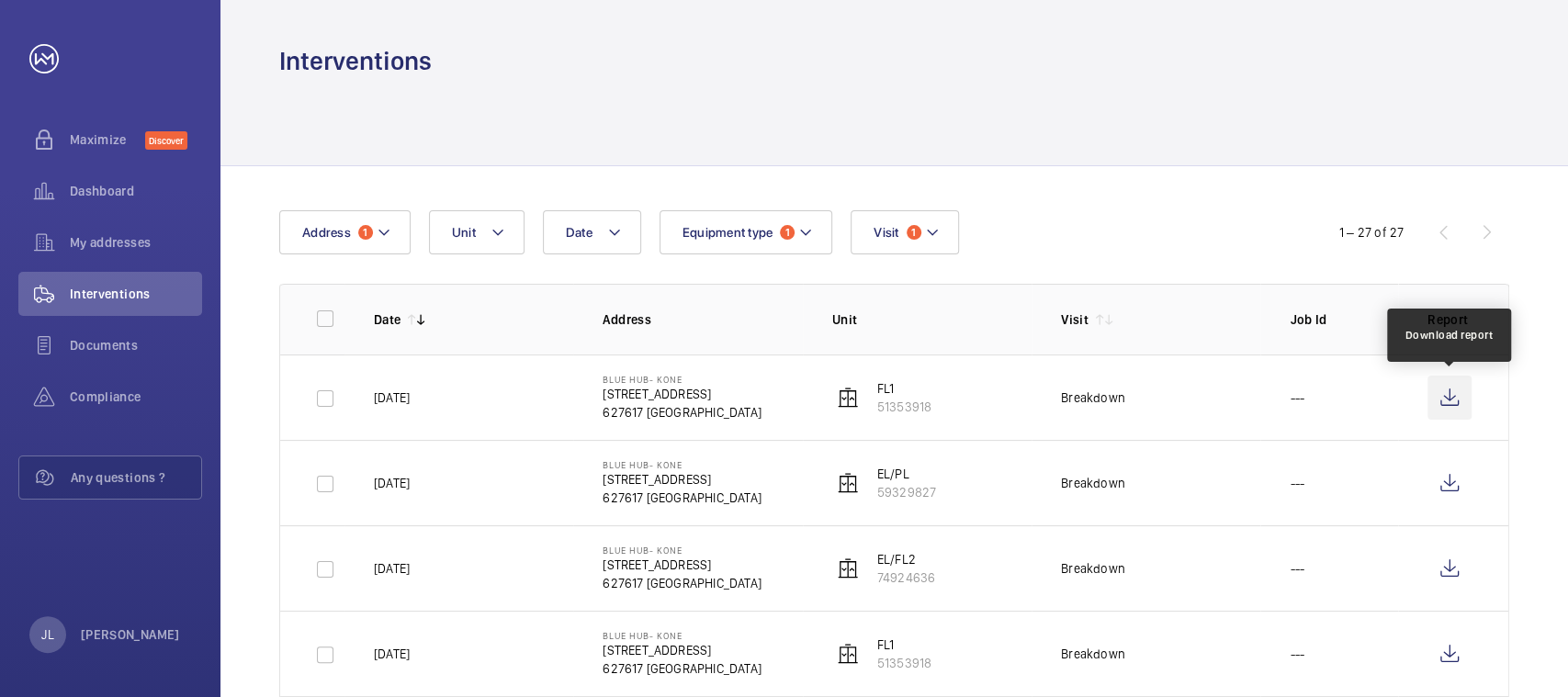
click at [1458, 397] on wm-front-icon-button at bounding box center [1449, 398] width 44 height 44
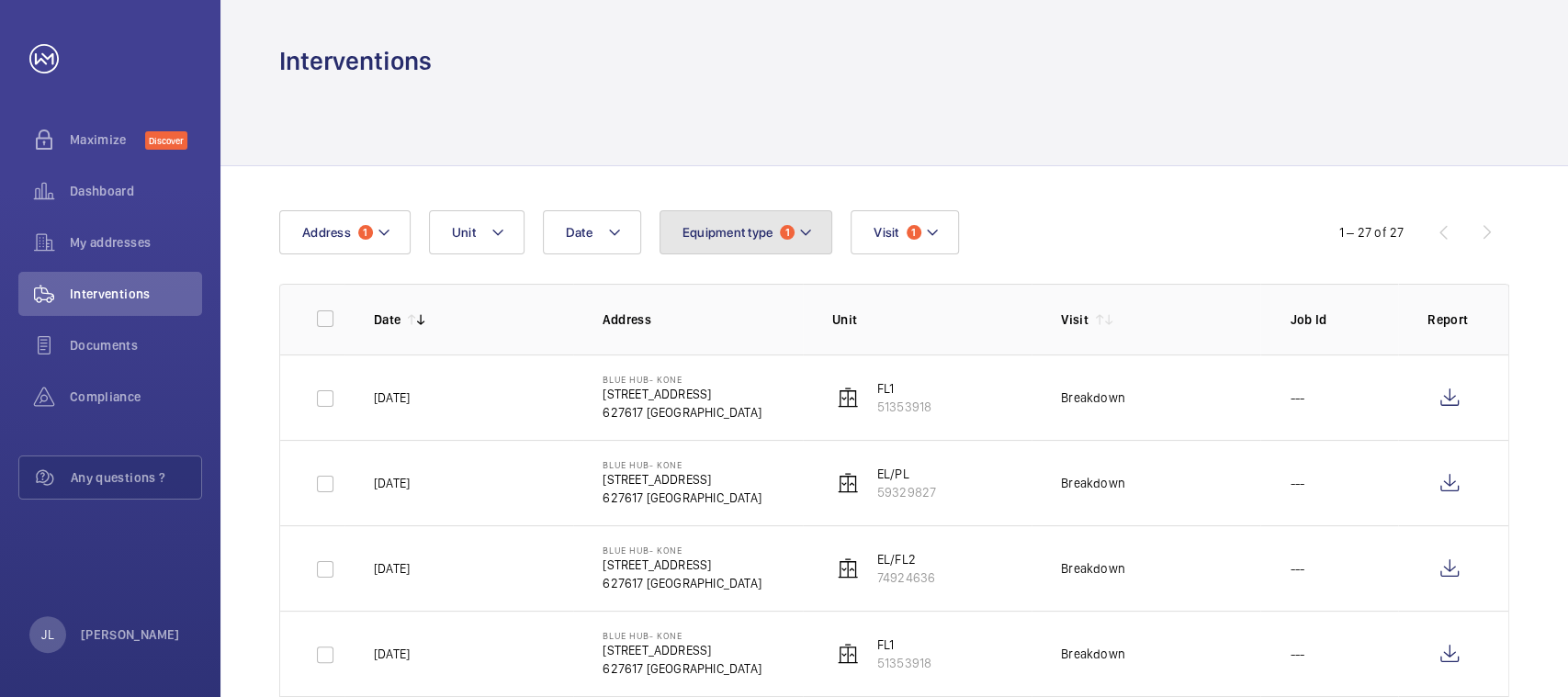
click at [759, 233] on span "Equipment type" at bounding box center [728, 233] width 91 height 15
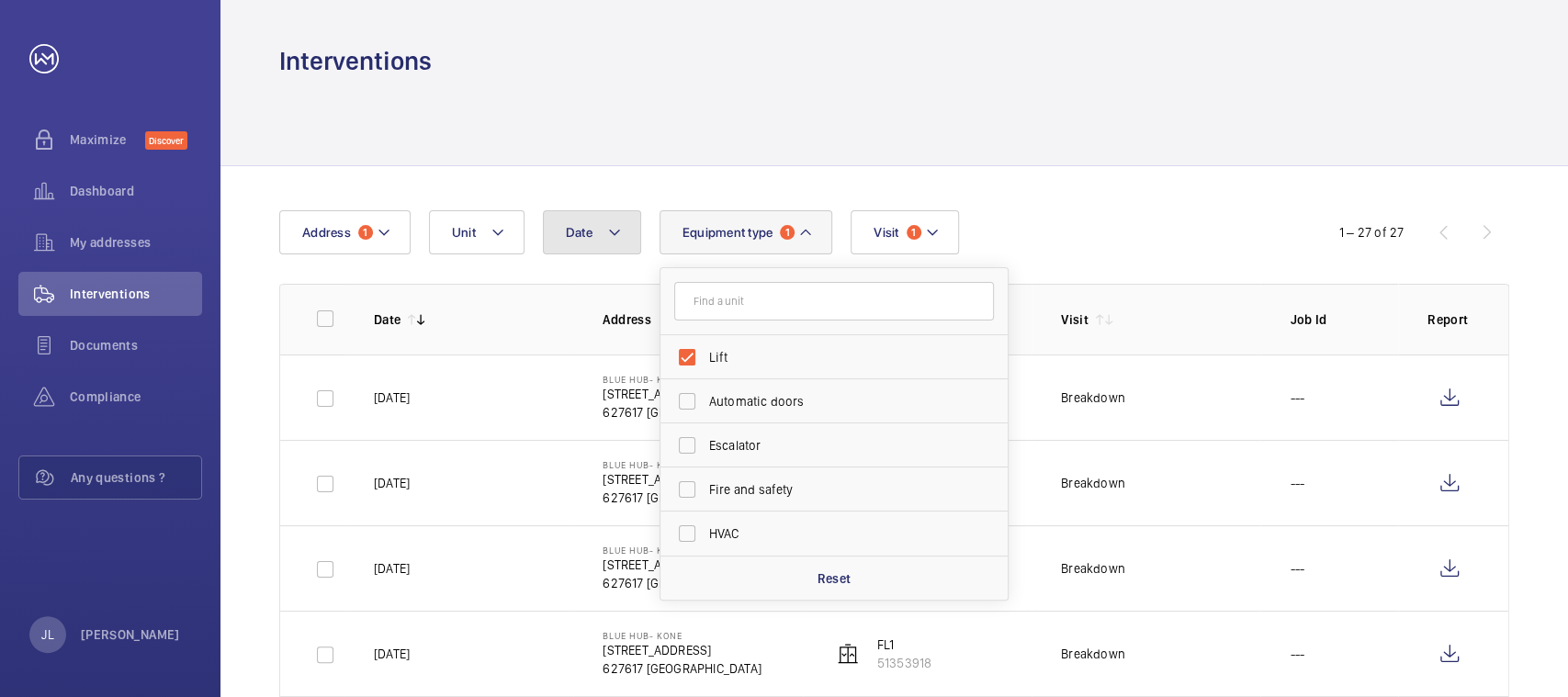
click at [617, 236] on mat-icon at bounding box center [615, 233] width 15 height 22
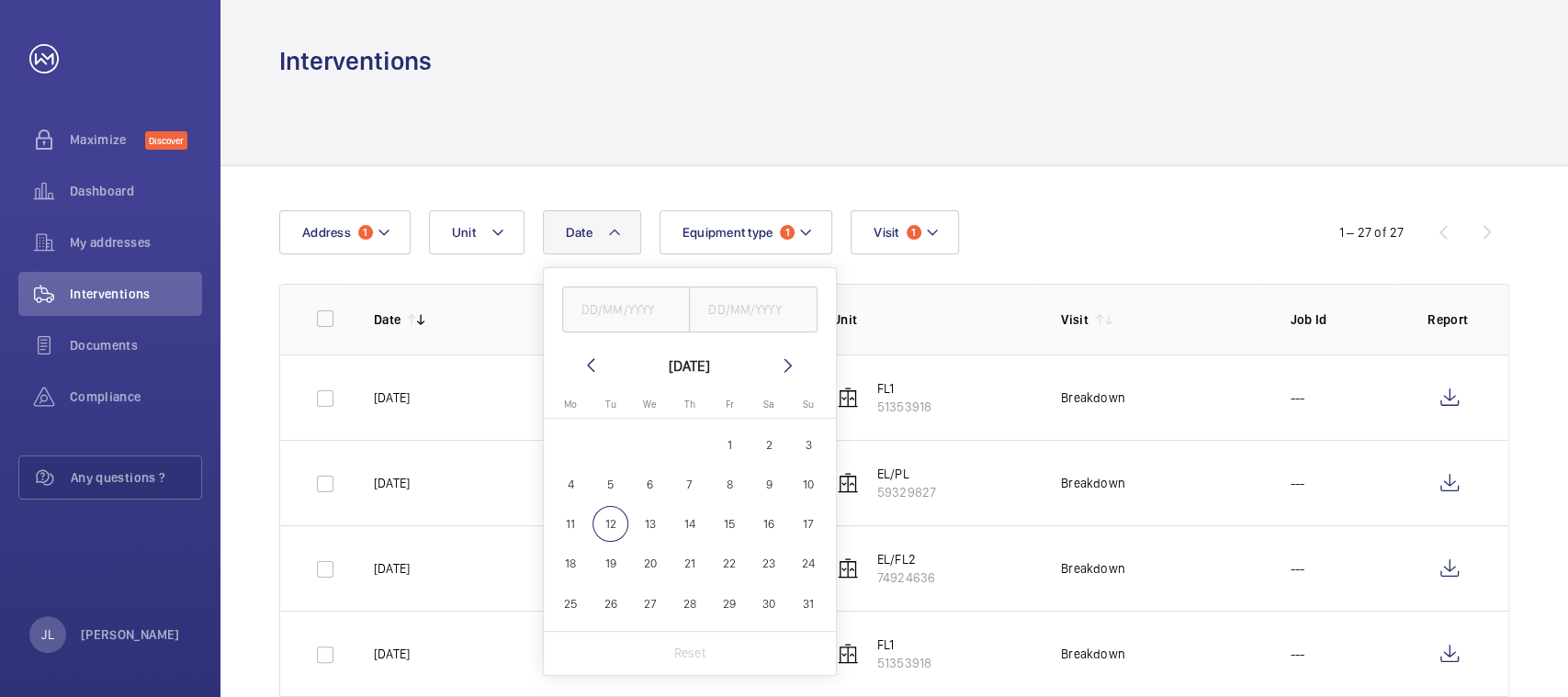
click at [690, 141] on div at bounding box center [894, 121] width 1230 height 87
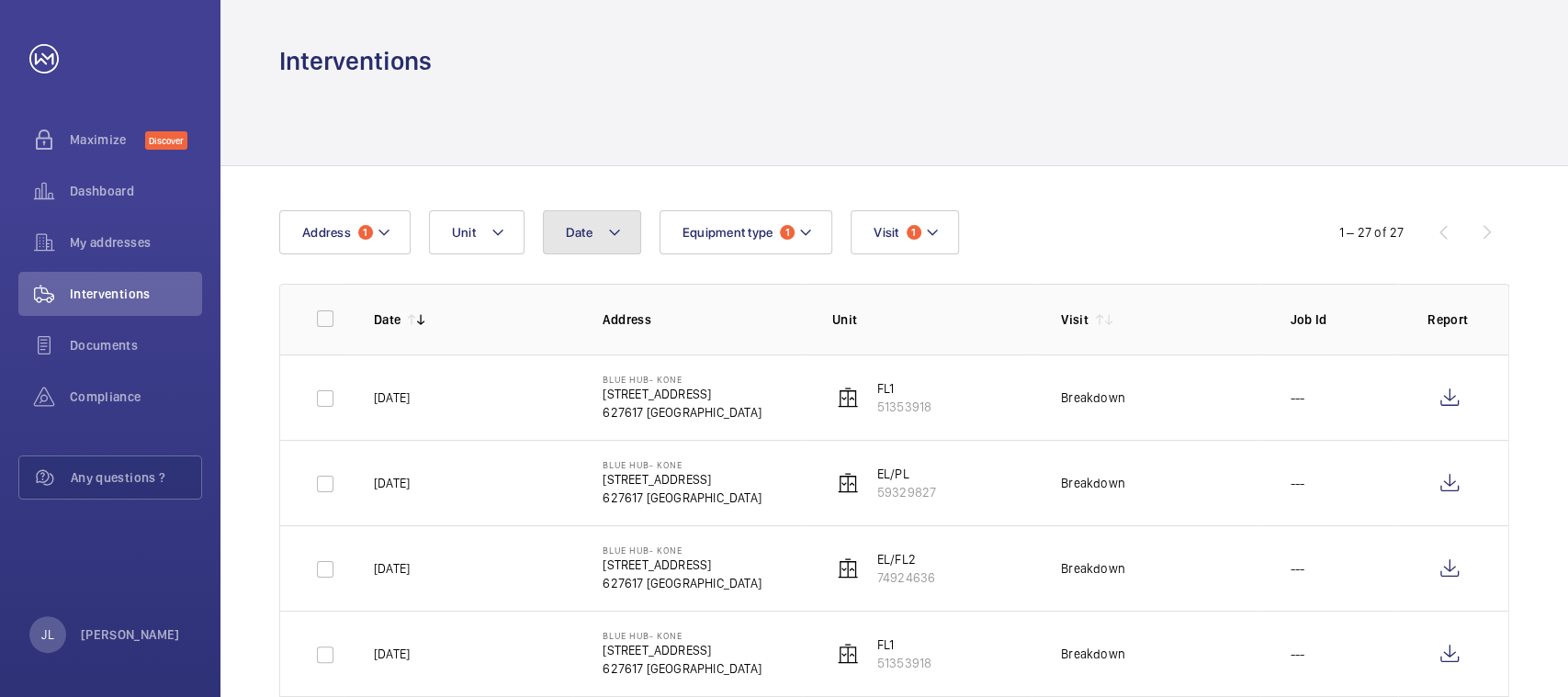
click at [611, 227] on mat-icon at bounding box center [615, 233] width 15 height 22
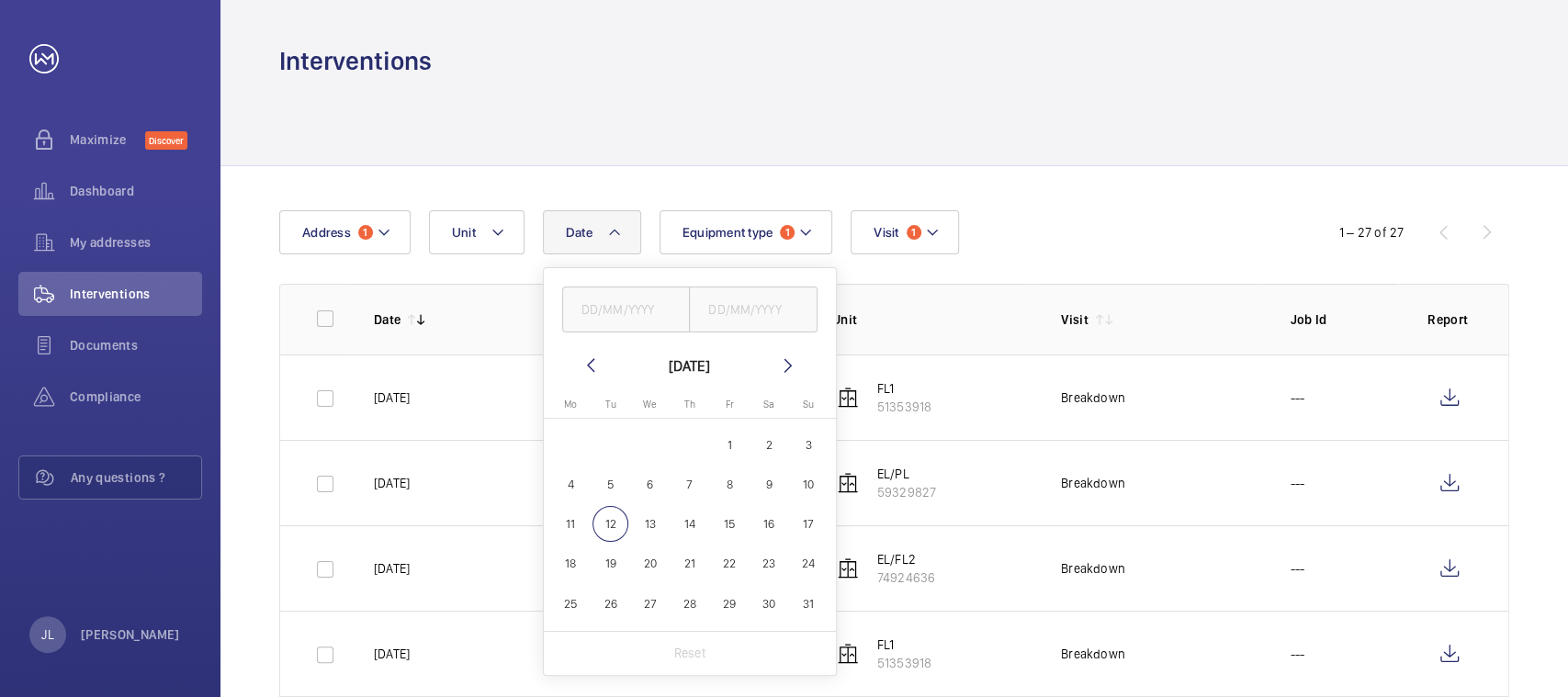
click at [617, 523] on span "12" at bounding box center [610, 524] width 36 height 36
type input "[DATE]"
click at [1104, 153] on div at bounding box center [894, 121] width 1230 height 87
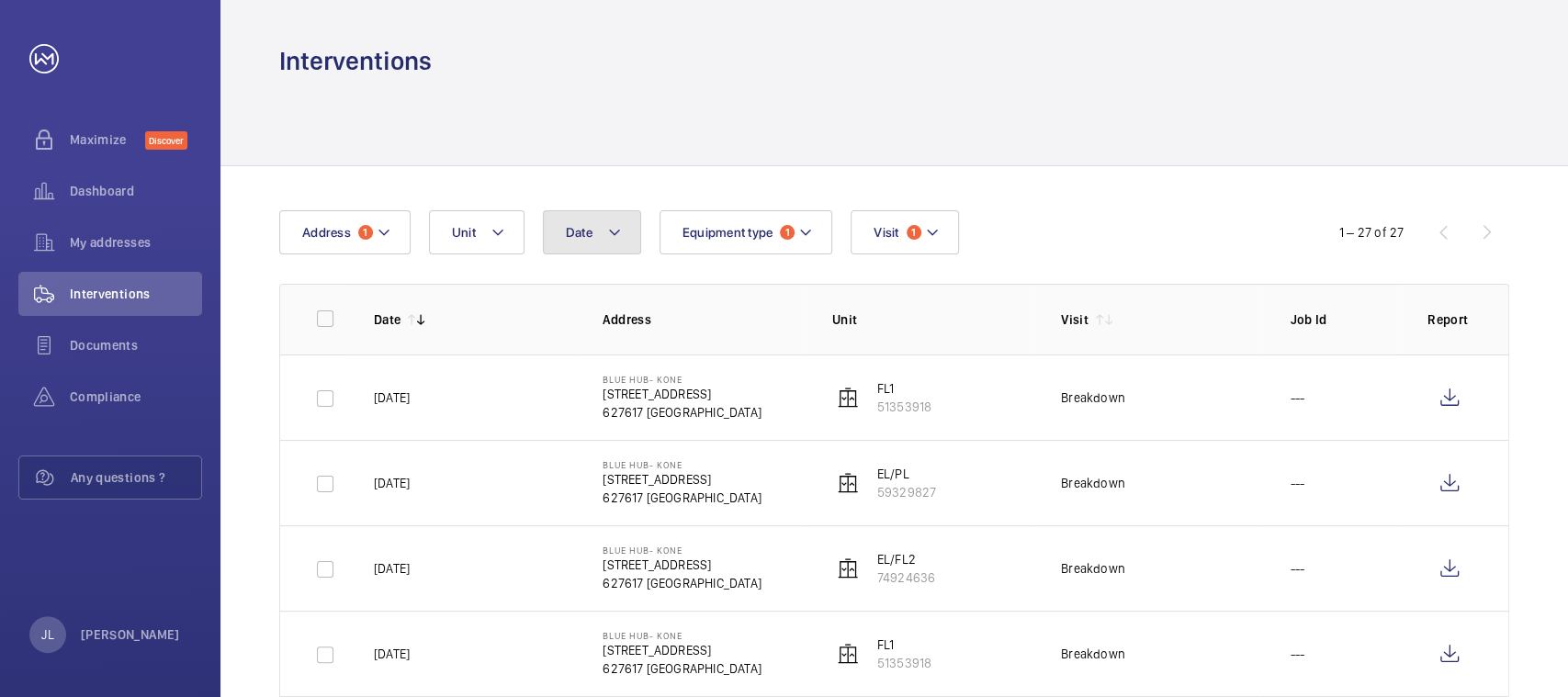
click at [586, 237] on span "Date" at bounding box center [579, 233] width 26 height 15
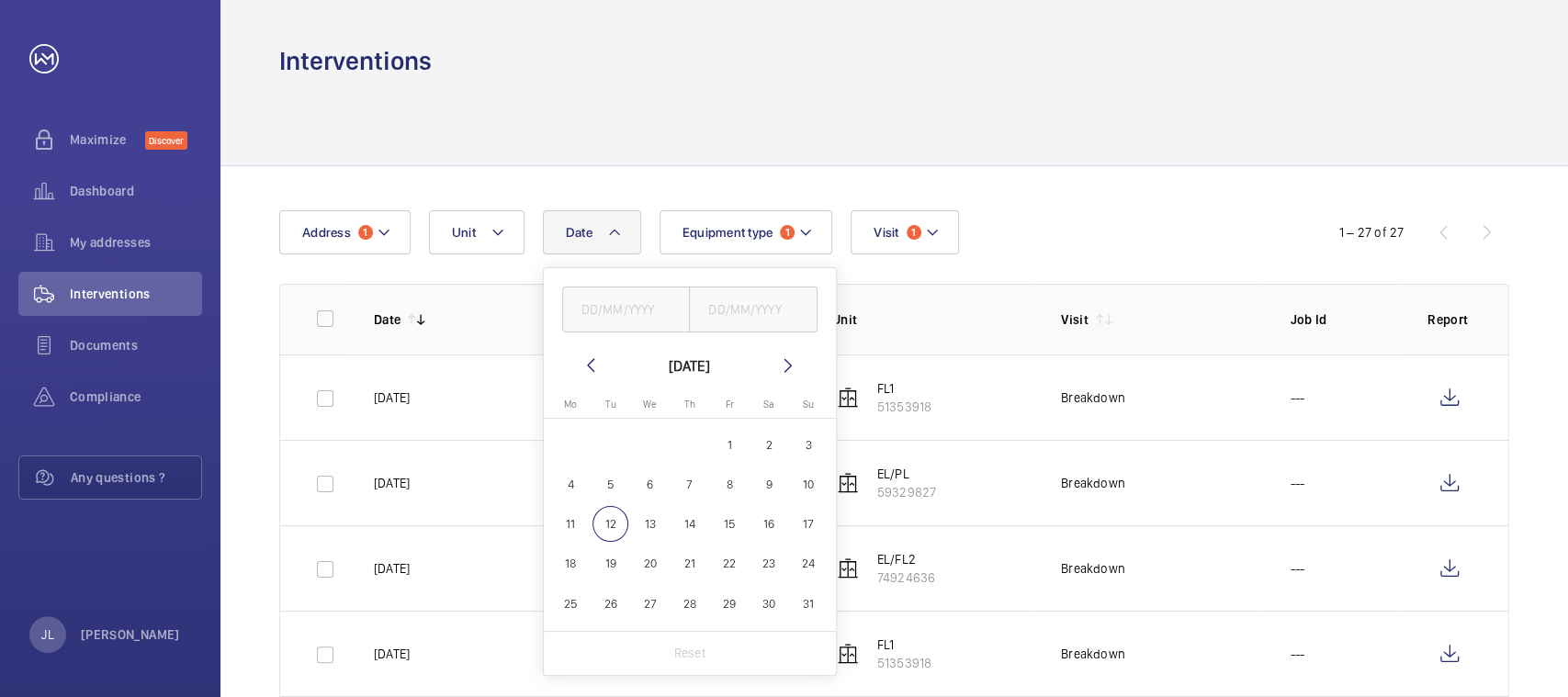
click at [609, 528] on span "12" at bounding box center [610, 524] width 36 height 36
type input "[DATE]"
click at [1076, 248] on div "Date [DATE] [DATE] [DATE] Mo [DATE] Tu [DATE] We [DATE] Th [DATE] Fr [DATE] Sa …" at bounding box center [784, 232] width 1009 height 44
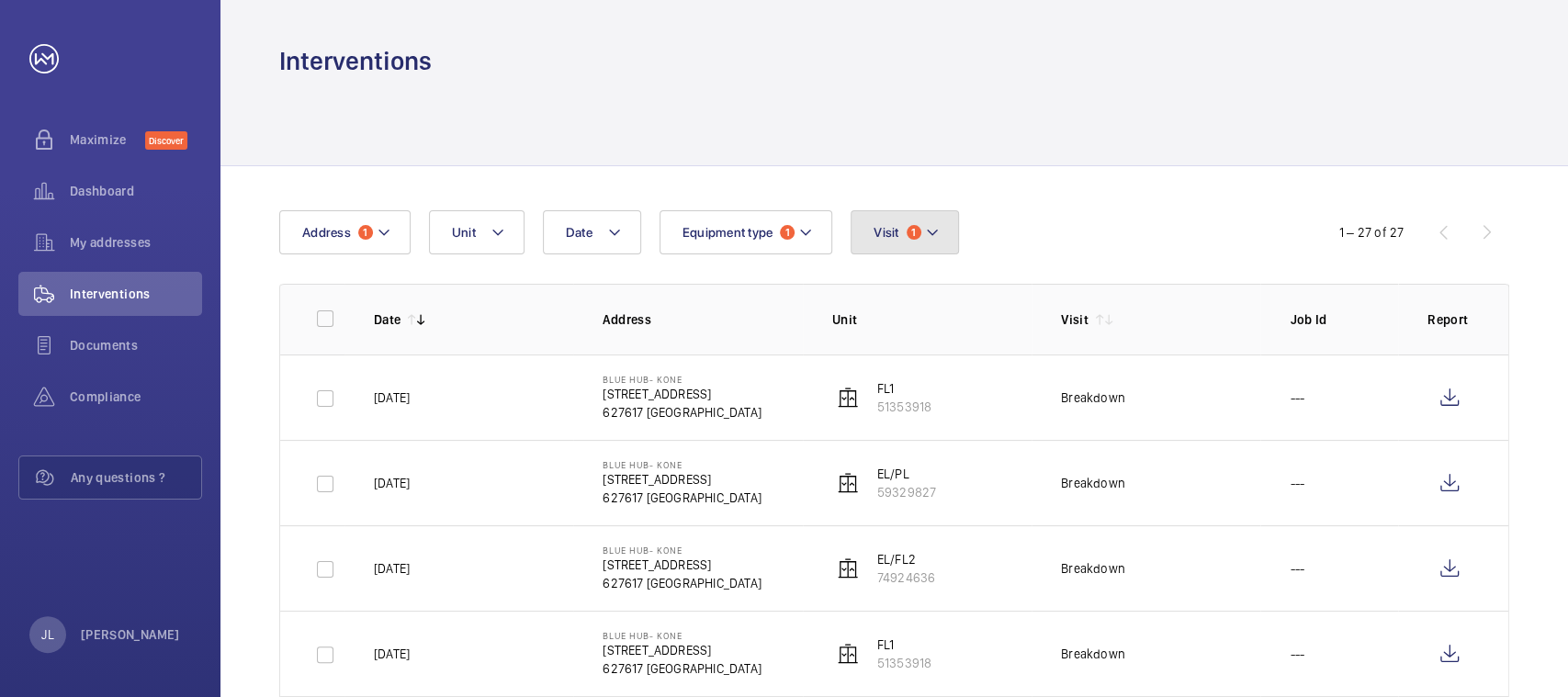
click at [933, 226] on mat-icon at bounding box center [933, 233] width 15 height 22
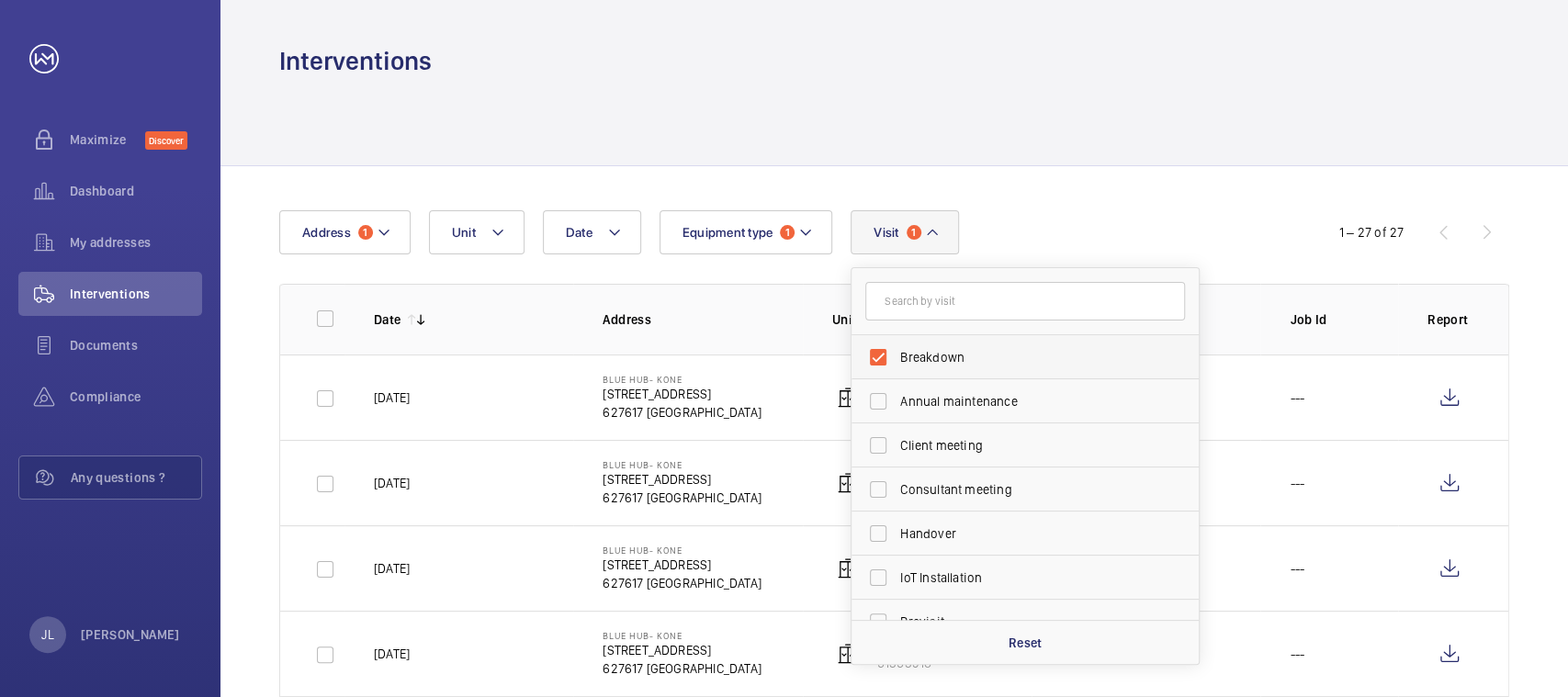
click at [878, 356] on label "Breakdown" at bounding box center [1011, 356] width 320 height 44
click at [878, 356] on input "Breakdown" at bounding box center [878, 356] width 36 height 36
checkbox input "false"
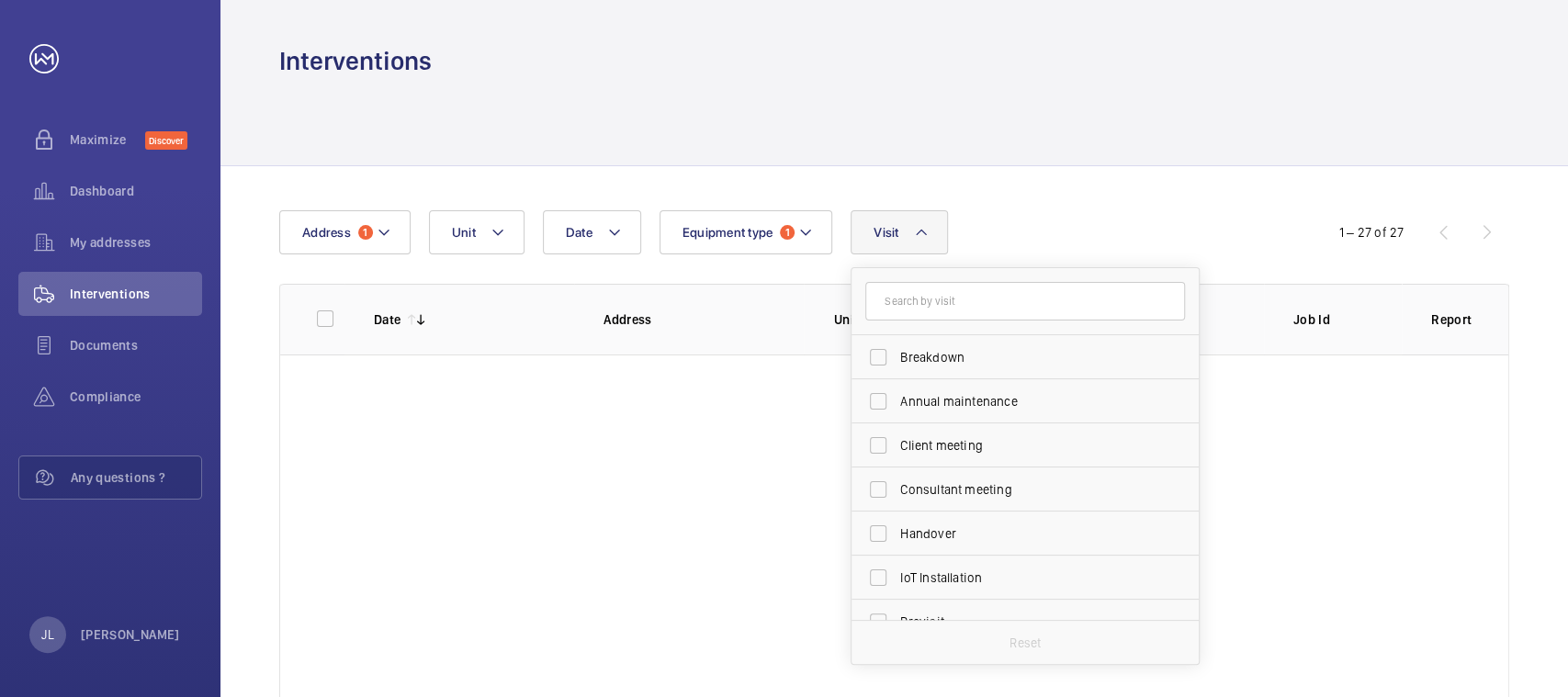
click at [1048, 167] on div "Date Address 1 Unit Equipment type 1 Visit Breakdown Annual maintenance Client …" at bounding box center [894, 457] width 1348 height 582
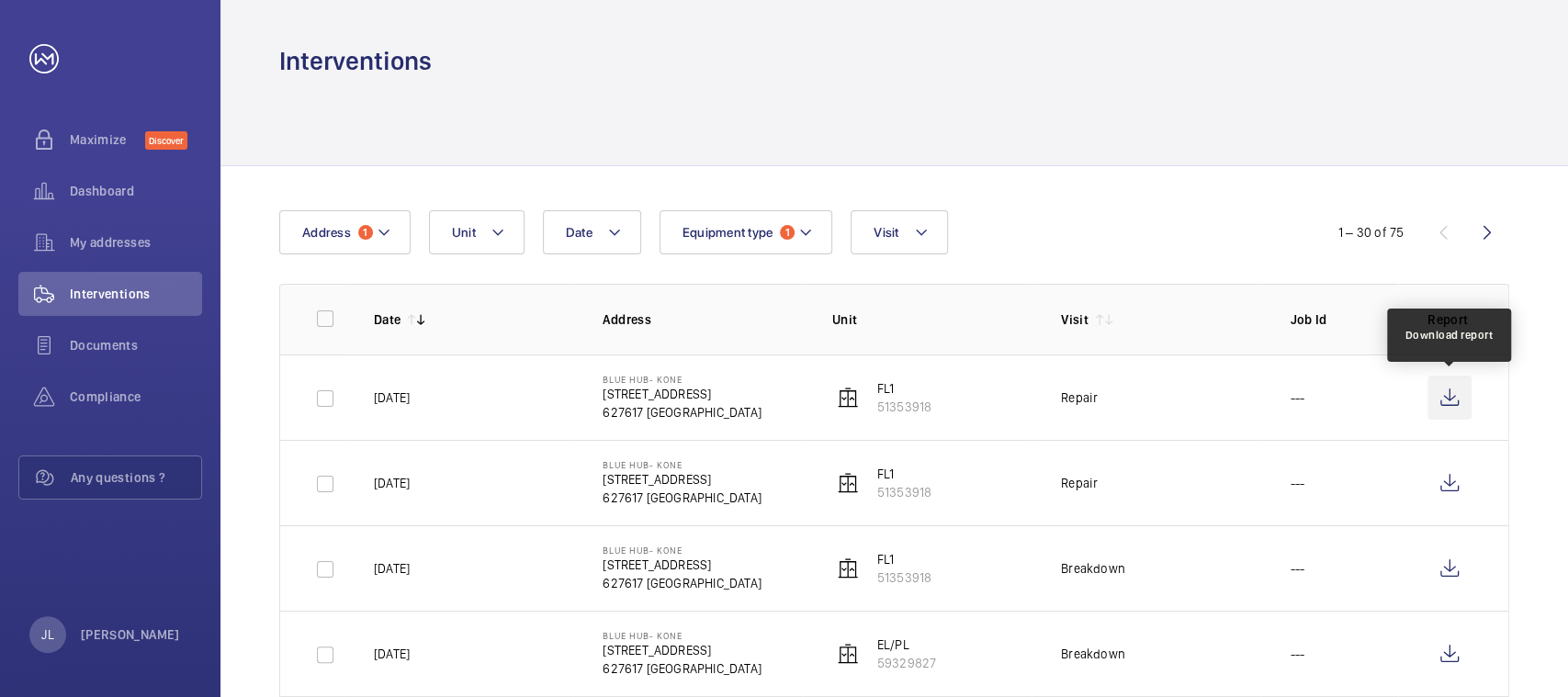
click at [1442, 405] on wm-front-icon-button at bounding box center [1449, 398] width 44 height 44
